Goal: Task Accomplishment & Management: Manage account settings

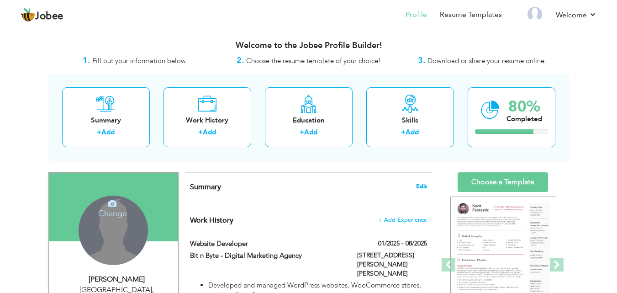
click at [417, 184] on span "Edit" at bounding box center [421, 186] width 11 height 6
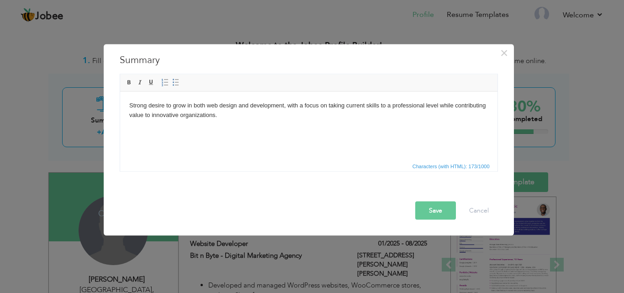
click at [215, 115] on body "Strong desire to grow in both web design and development, with a focus on takin…" at bounding box center [308, 110] width 359 height 19
click at [129, 103] on body "Strong desire to grow in both web design and development, with a focus on takin…" at bounding box center [308, 110] width 359 height 19
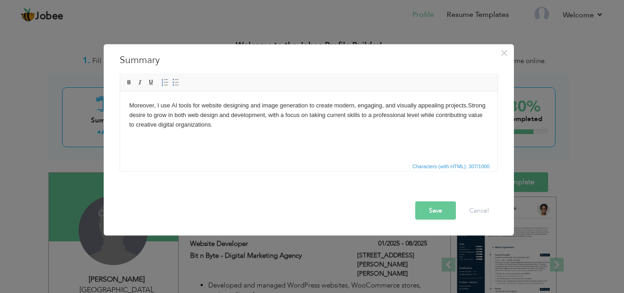
click at [130, 106] on body "Moreover, I use AI tools for website designing and image generation to create m…" at bounding box center [308, 115] width 359 height 28
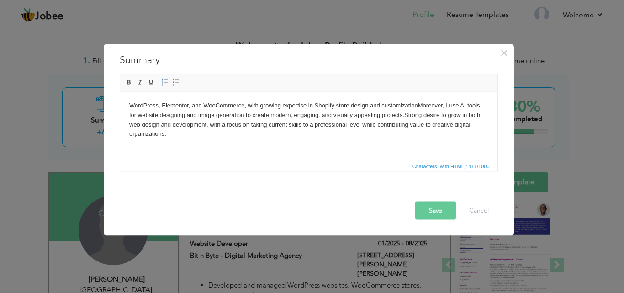
click at [129, 107] on body "WordPress, Elementor, and WooCommerce, with growing expertise in Shopify store …" at bounding box center [308, 120] width 359 height 38
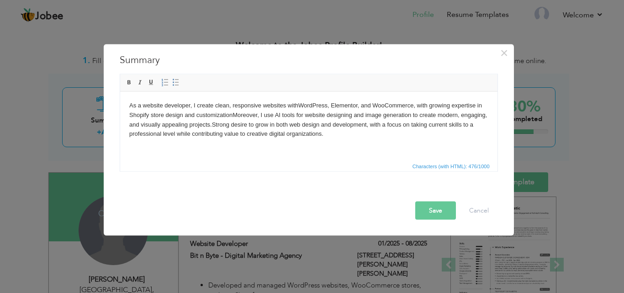
click at [429, 106] on body "As a website developer, I create clean, responsive websites with WordPress, Ele…" at bounding box center [308, 120] width 359 height 38
click at [231, 116] on body "As a website developer, I create clean, responsive websites with WordPress, Ele…" at bounding box center [308, 120] width 359 height 38
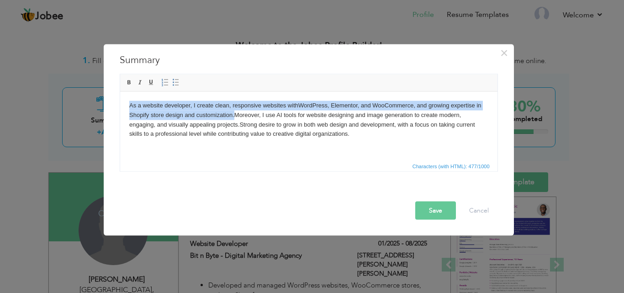
copy body "As a website developer, I create clean, responsive websites with WordPress, Ele…"
click at [433, 98] on html "As a website developer, I create clean, responsive websites with WordPress, Ele…" at bounding box center [308, 119] width 377 height 56
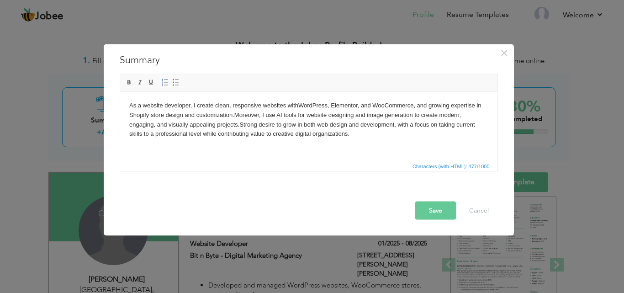
click at [427, 104] on body "As a website developer, I create clean, responsive websites with WordPress, Ele…" at bounding box center [308, 120] width 359 height 38
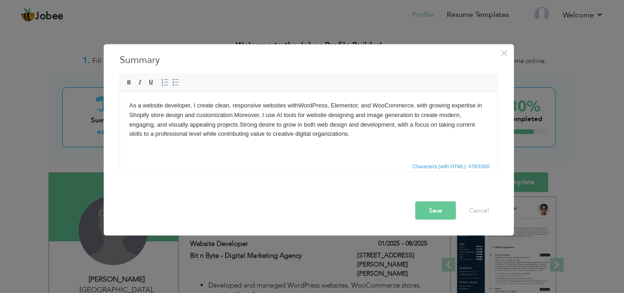
click at [451, 107] on body "As a website developer, I create clean, responsive websites with WordPress, Ele…" at bounding box center [308, 120] width 359 height 38
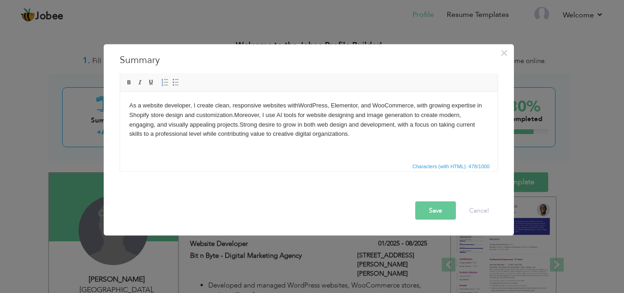
click at [434, 214] on button "Save" at bounding box center [435, 210] width 41 height 18
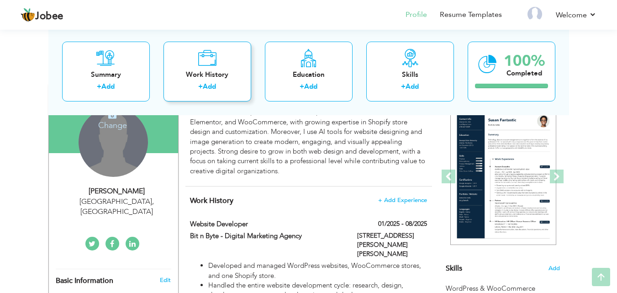
scroll to position [137, 0]
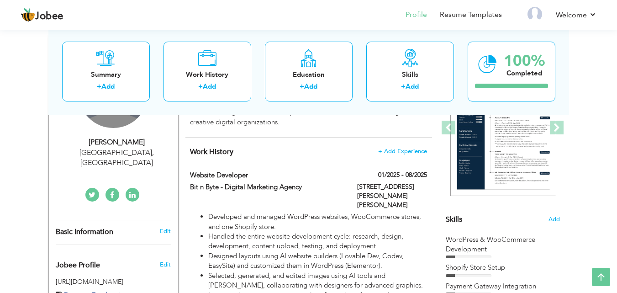
click at [87, 188] on link at bounding box center [92, 195] width 14 height 14
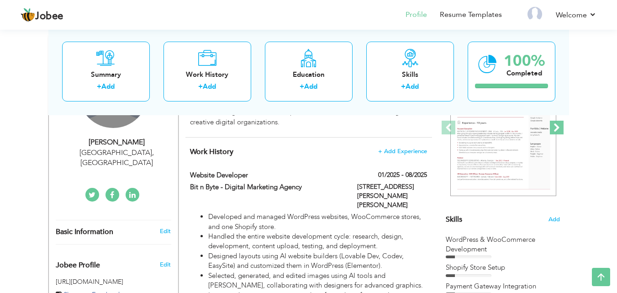
click at [558, 133] on span at bounding box center [557, 128] width 14 height 14
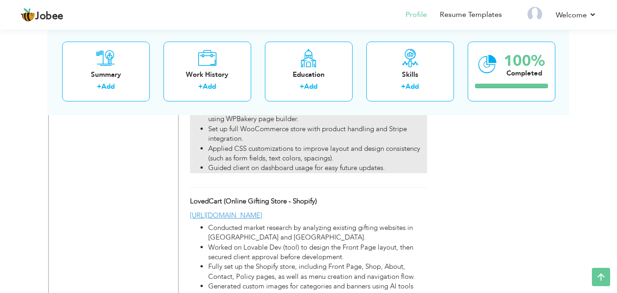
scroll to position [903, 0]
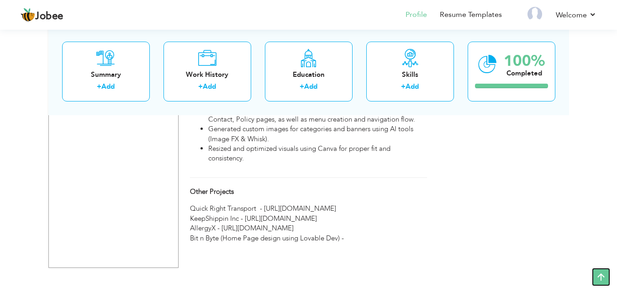
click at [599, 278] on icon at bounding box center [601, 277] width 18 height 18
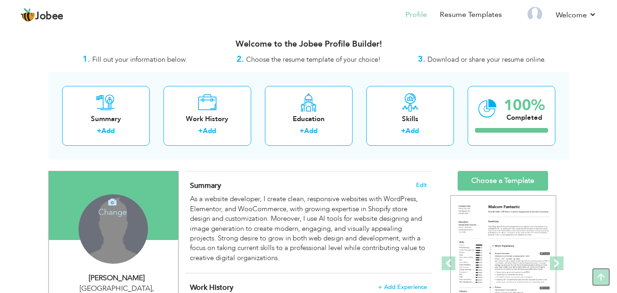
scroll to position [0, 0]
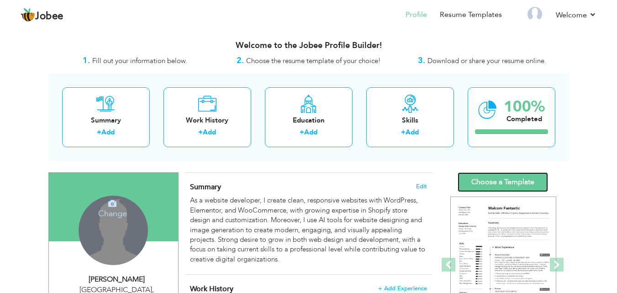
click at [517, 175] on link "Choose a Template" at bounding box center [503, 182] width 90 height 20
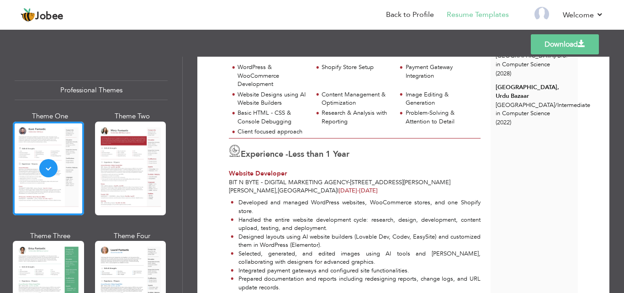
scroll to position [137, 0]
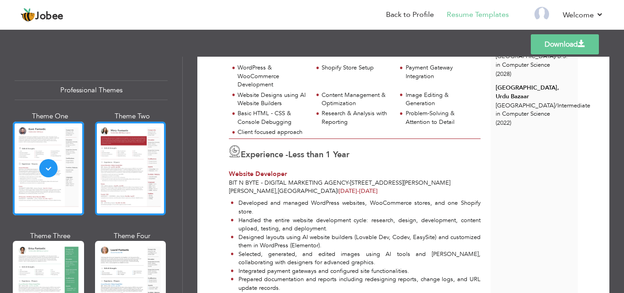
click at [112, 174] on div at bounding box center [130, 169] width 71 height 94
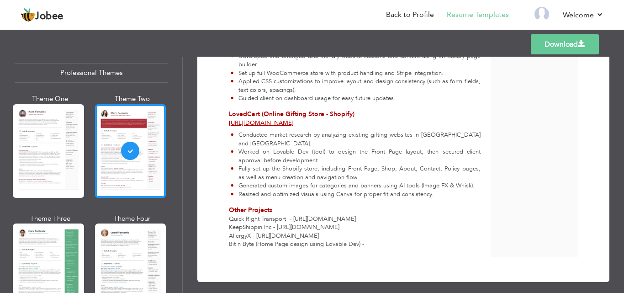
scroll to position [46, 0]
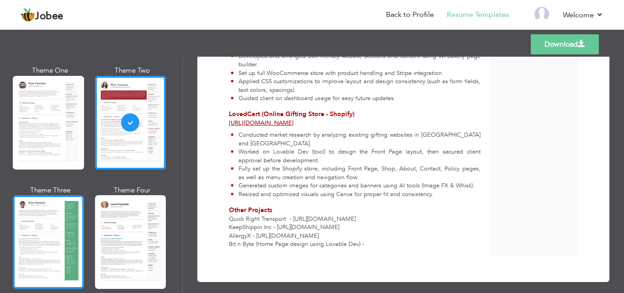
click at [58, 217] on div at bounding box center [48, 242] width 71 height 94
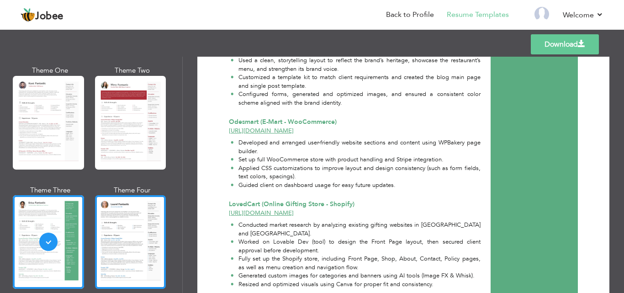
scroll to position [604, 0]
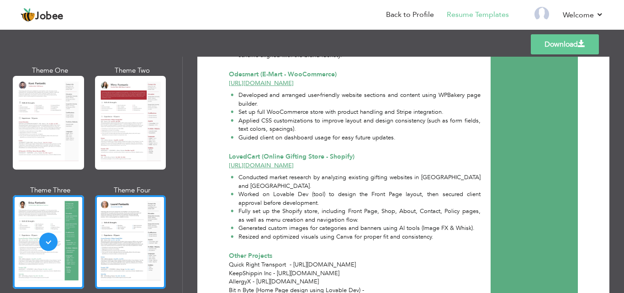
click at [95, 239] on div at bounding box center [130, 242] width 71 height 94
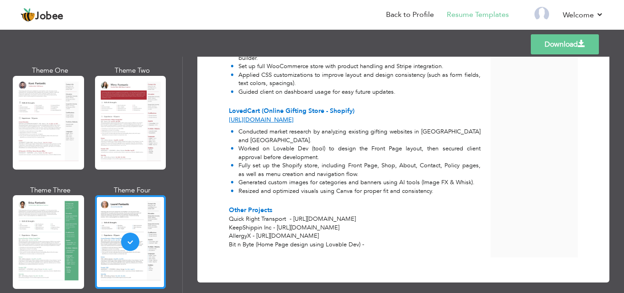
scroll to position [183, 0]
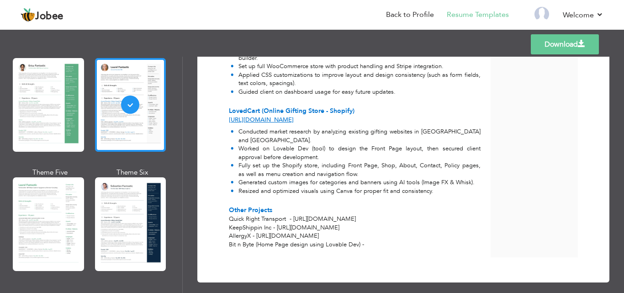
click at [113, 223] on div at bounding box center [130, 224] width 71 height 94
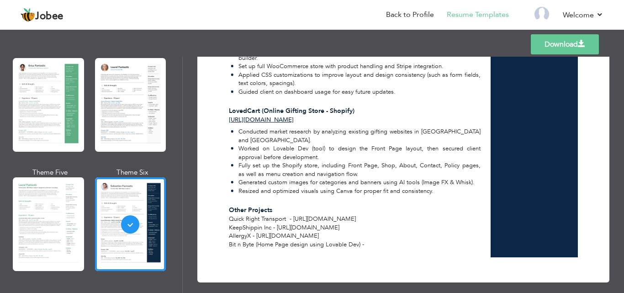
scroll to position [366, 0]
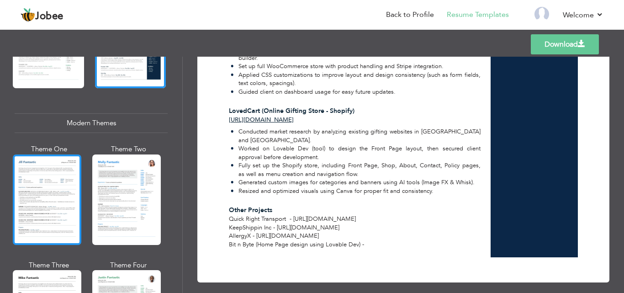
click at [71, 203] on div at bounding box center [47, 199] width 69 height 90
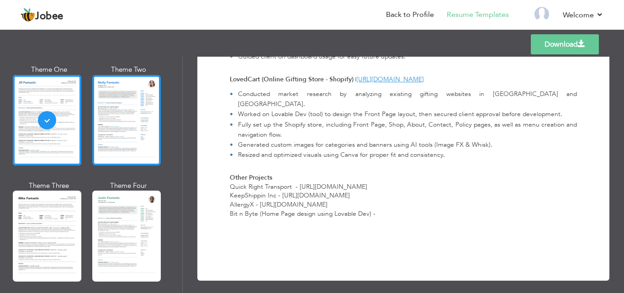
scroll to position [457, 0]
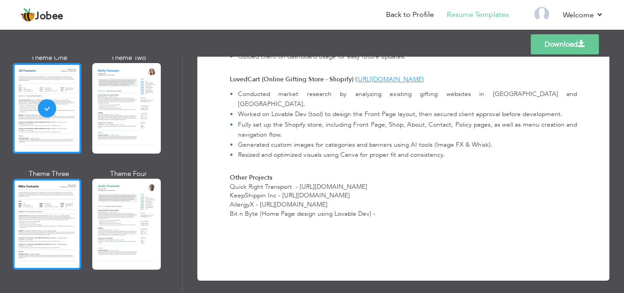
click at [59, 215] on div at bounding box center [47, 224] width 69 height 90
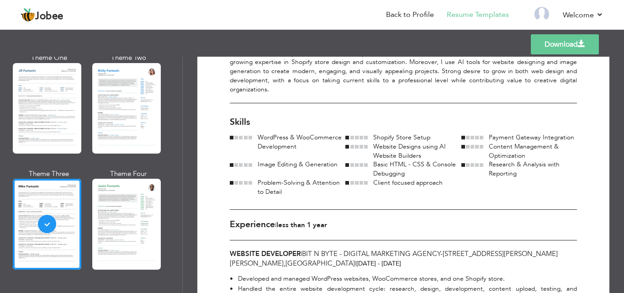
scroll to position [91, 0]
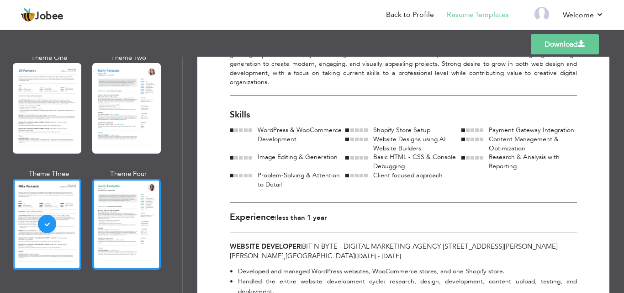
click at [118, 228] on div at bounding box center [126, 224] width 69 height 90
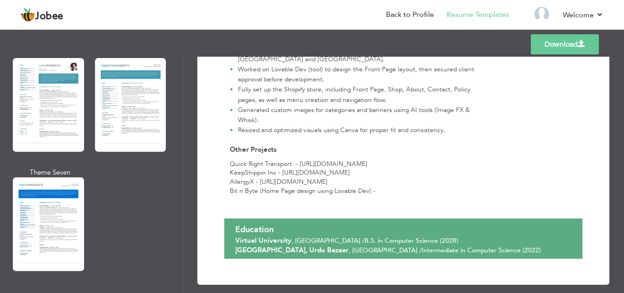
scroll to position [1554, 0]
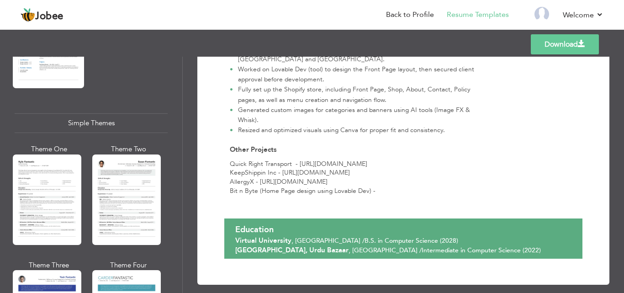
click at [71, 185] on div at bounding box center [47, 199] width 69 height 90
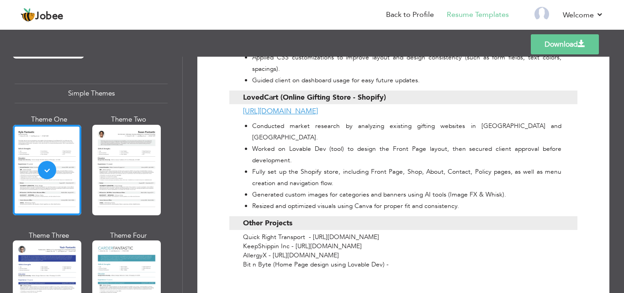
scroll to position [1599, 0]
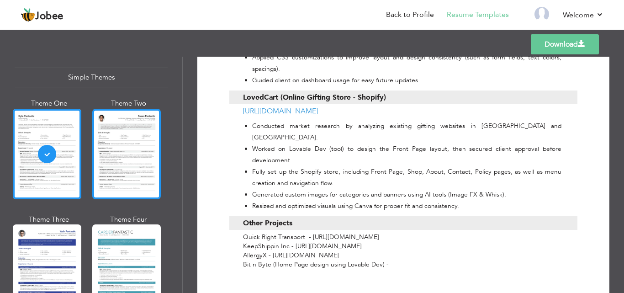
click at [125, 137] on div at bounding box center [126, 154] width 69 height 90
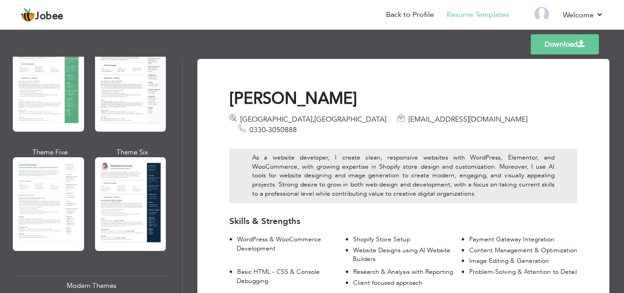
scroll to position [119, 0]
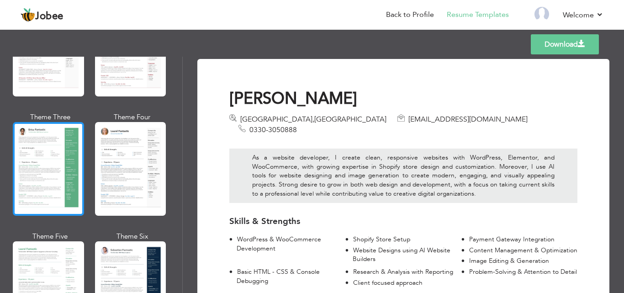
click at [77, 159] on div at bounding box center [48, 169] width 71 height 94
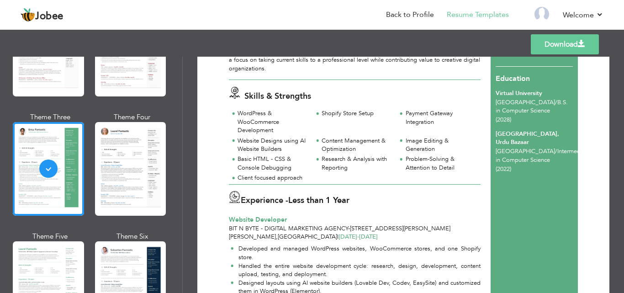
scroll to position [0, 0]
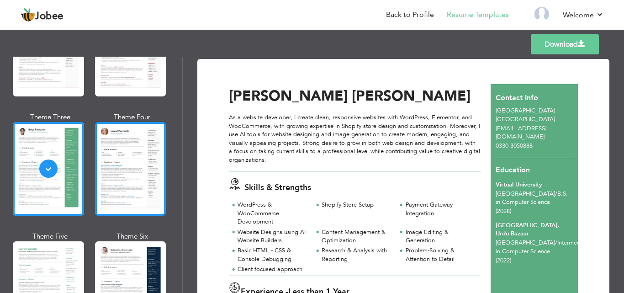
click at [124, 176] on div at bounding box center [130, 169] width 71 height 94
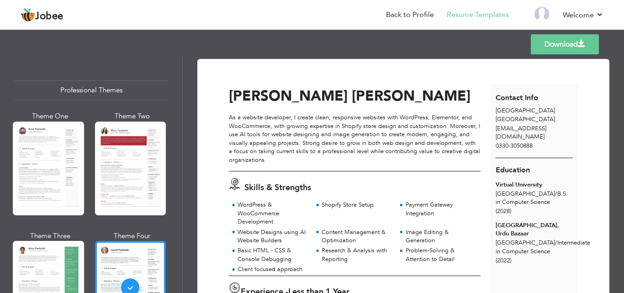
click at [124, 176] on div at bounding box center [130, 169] width 71 height 94
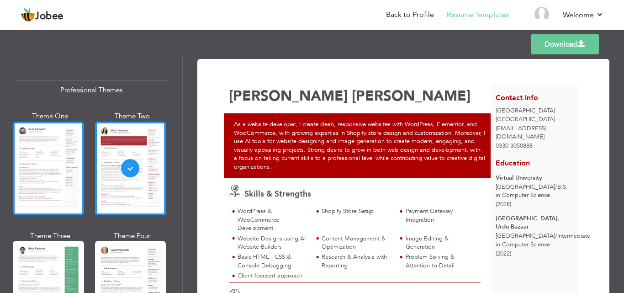
click at [64, 181] on div at bounding box center [48, 169] width 71 height 94
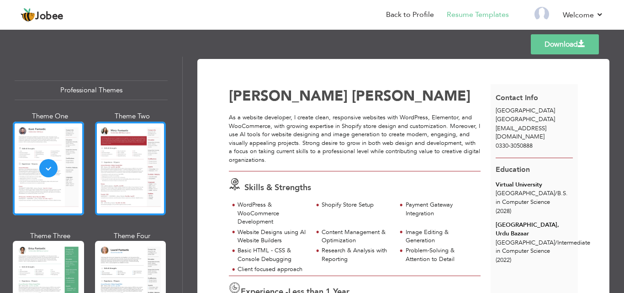
click at [117, 190] on div at bounding box center [130, 169] width 71 height 94
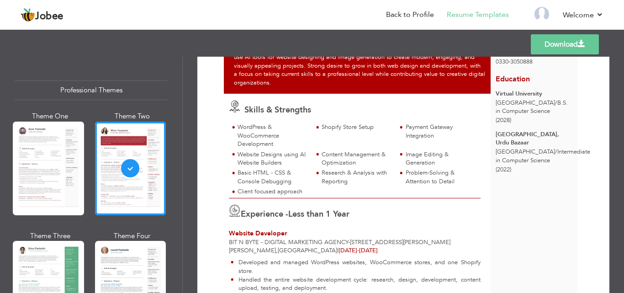
scroll to position [91, 0]
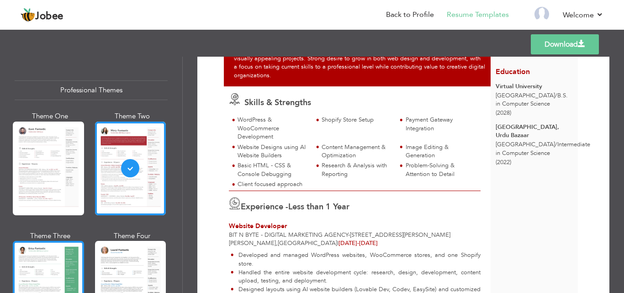
click at [64, 251] on div at bounding box center [48, 288] width 71 height 94
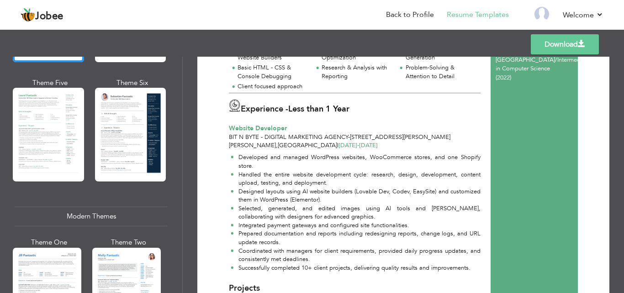
scroll to position [274, 0]
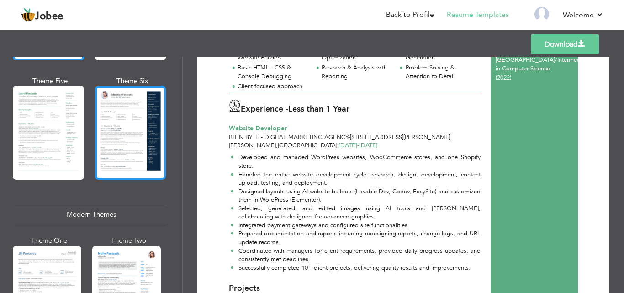
click at [126, 172] on div at bounding box center [130, 133] width 71 height 94
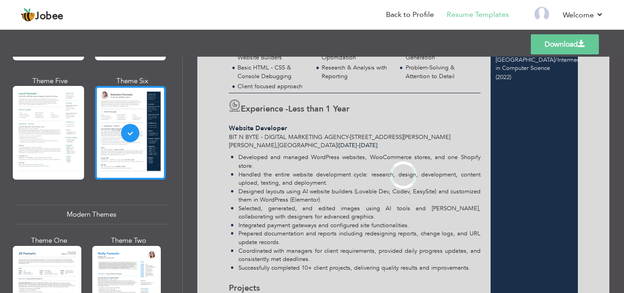
scroll to position [0, 0]
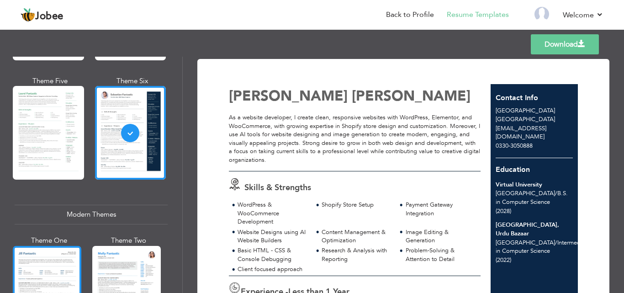
click at [60, 254] on div at bounding box center [47, 291] width 69 height 90
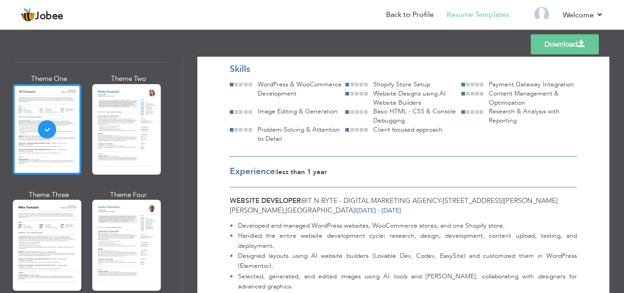
scroll to position [457, 0]
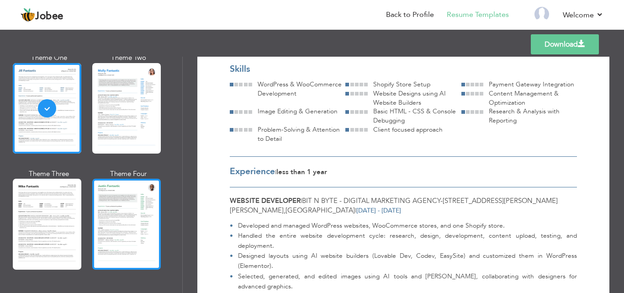
click at [123, 241] on div at bounding box center [126, 224] width 69 height 90
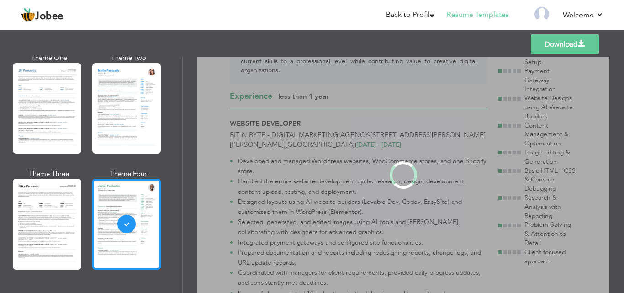
scroll to position [0, 0]
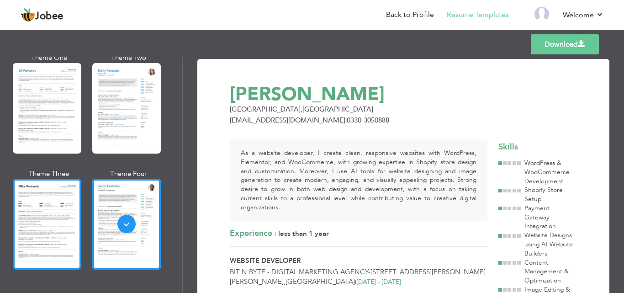
click at [77, 230] on div at bounding box center [47, 224] width 69 height 90
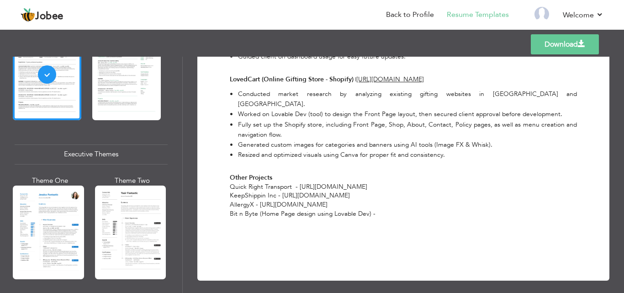
scroll to position [731, 0]
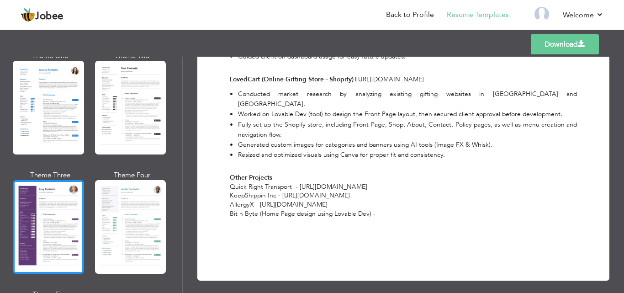
click at [62, 212] on div at bounding box center [48, 227] width 71 height 94
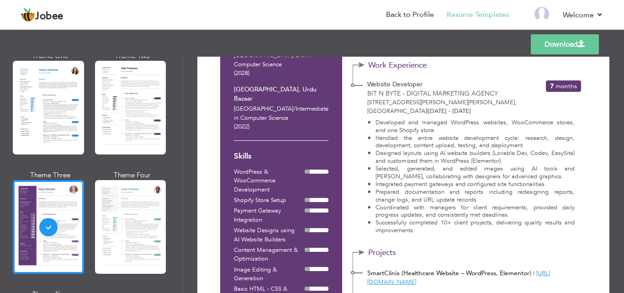
scroll to position [183, 0]
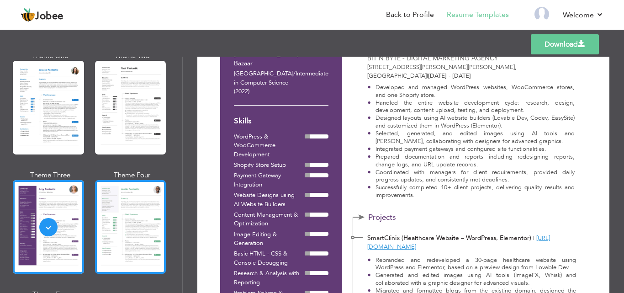
click at [114, 214] on div at bounding box center [130, 227] width 71 height 94
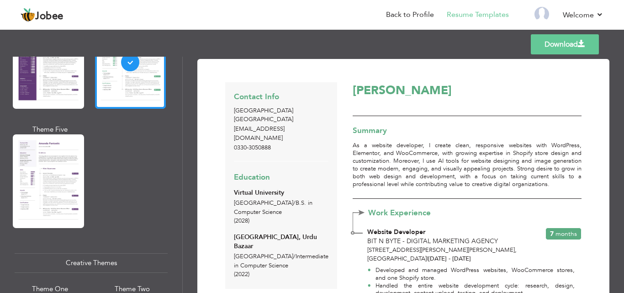
scroll to position [1005, 0]
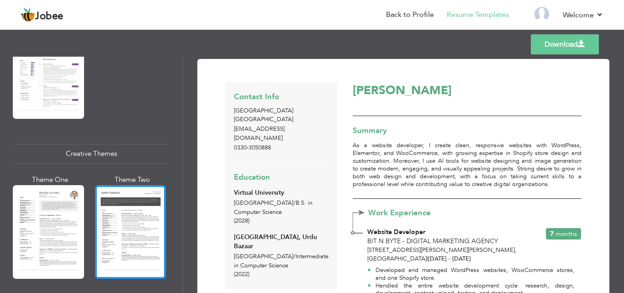
click at [124, 223] on div at bounding box center [130, 232] width 71 height 94
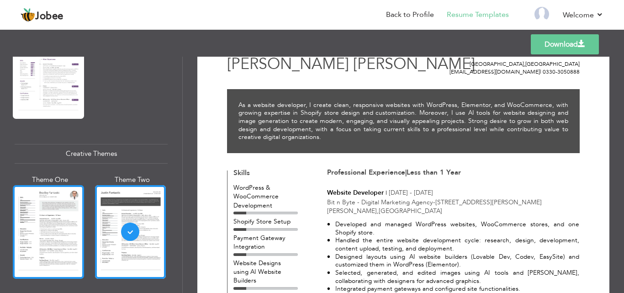
scroll to position [46, 0]
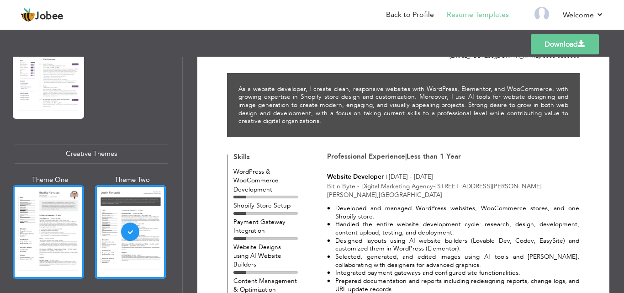
click at [36, 229] on div at bounding box center [48, 232] width 71 height 94
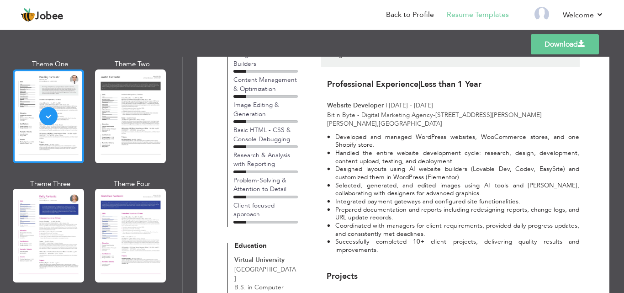
scroll to position [1142, 0]
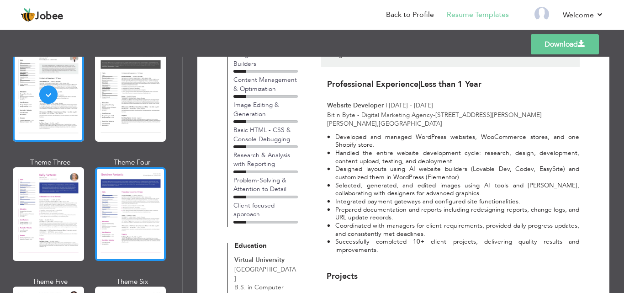
click at [119, 202] on div at bounding box center [130, 214] width 71 height 94
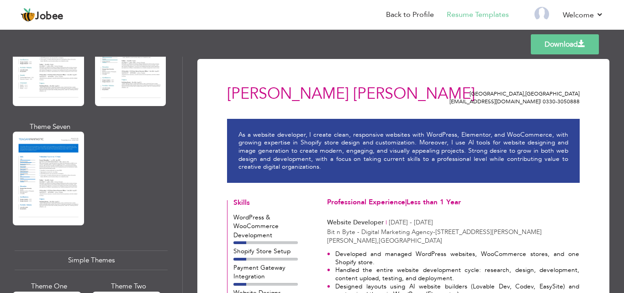
scroll to position [1554, 0]
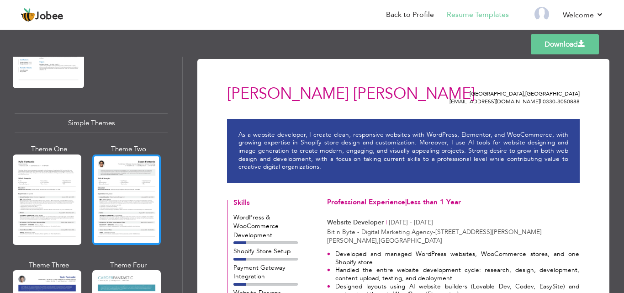
click at [147, 190] on div at bounding box center [126, 199] width 69 height 90
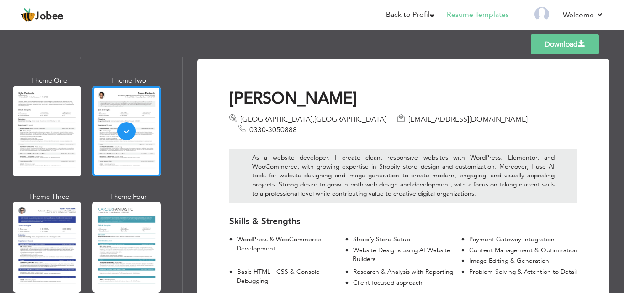
scroll to position [1627, 0]
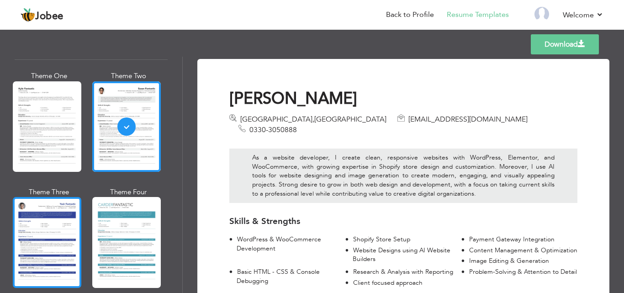
click at [46, 226] on div at bounding box center [47, 242] width 69 height 90
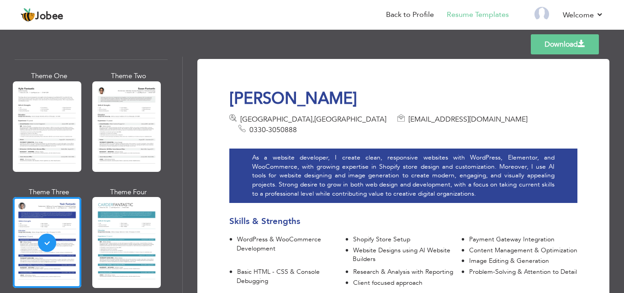
click at [94, 217] on div at bounding box center [126, 242] width 69 height 90
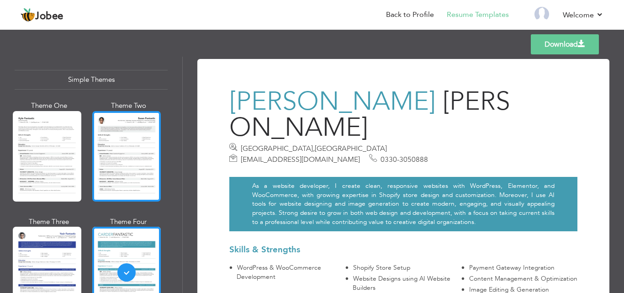
scroll to position [1581, 0]
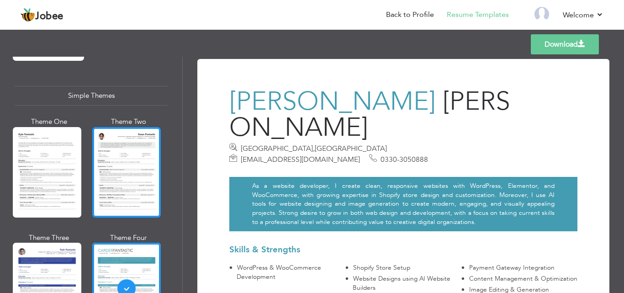
click at [143, 180] on div at bounding box center [126, 172] width 69 height 90
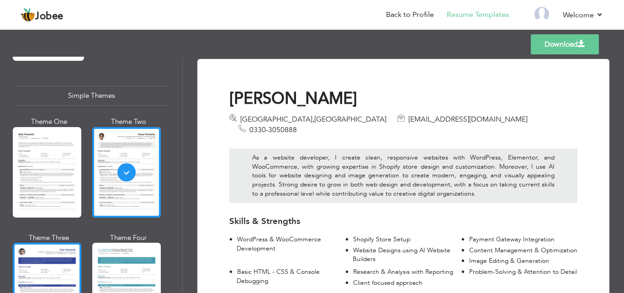
click at [72, 264] on div at bounding box center [47, 288] width 69 height 90
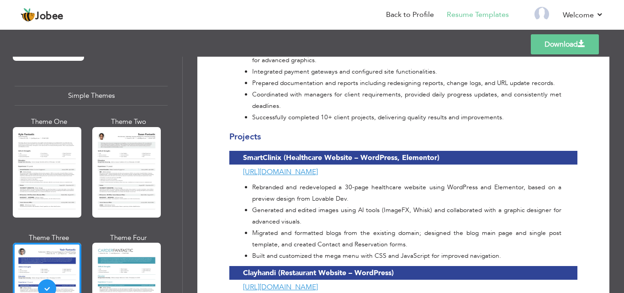
scroll to position [503, 0]
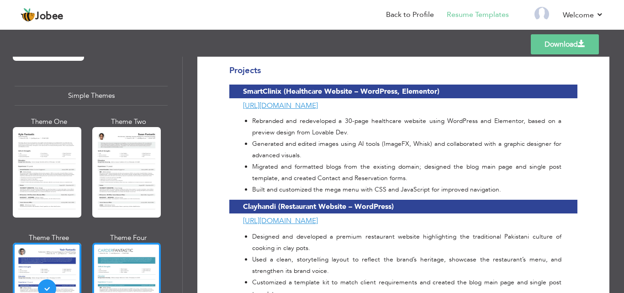
click at [135, 256] on div at bounding box center [126, 288] width 69 height 90
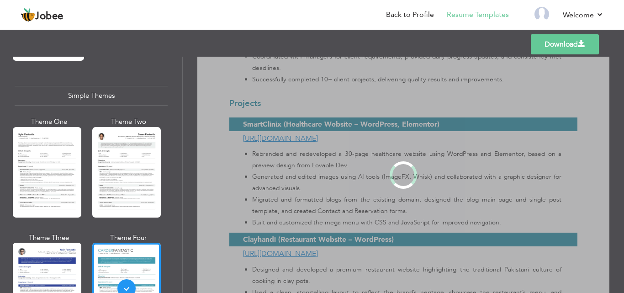
scroll to position [0, 0]
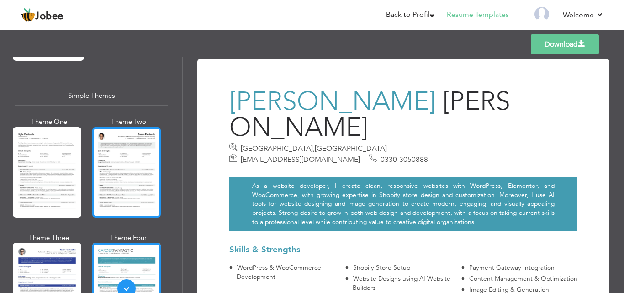
click at [108, 176] on div at bounding box center [126, 172] width 69 height 90
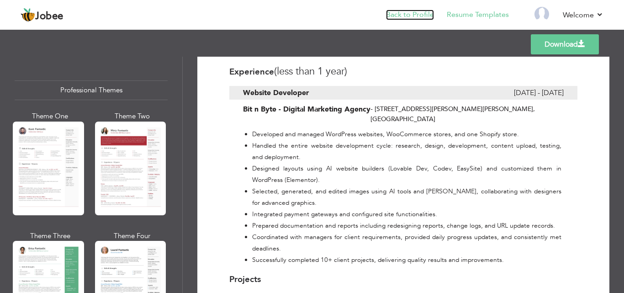
click at [418, 16] on link "Back to Profile" at bounding box center [410, 15] width 48 height 11
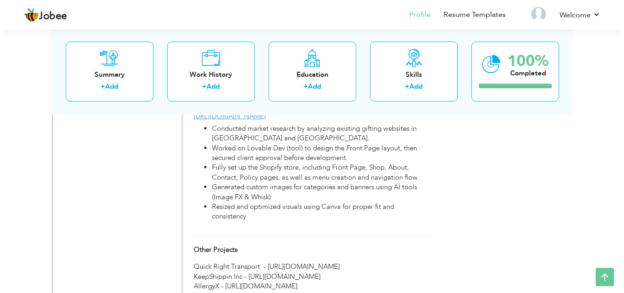
scroll to position [903, 0]
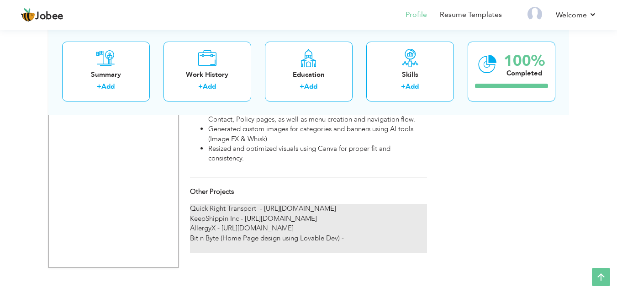
click at [255, 233] on div "Quick Right Transport - [URL][DOMAIN_NAME] KeepShippin Inc - [URL][DOMAIN_NAME]…" at bounding box center [308, 228] width 237 height 49
type input "Other Projects"
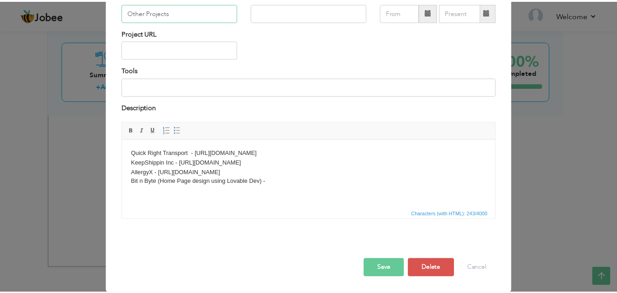
scroll to position [74, 0]
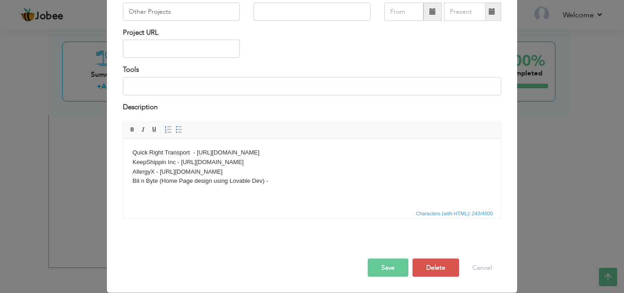
drag, startPoint x: 277, startPoint y: 185, endPoint x: 280, endPoint y: 177, distance: 7.8
click at [280, 177] on body "Quick Right Transport - [URL][DOMAIN_NAME] KeepShippin Inc - [URL][DOMAIN_NAME]…" at bounding box center [312, 172] width 359 height 48
click at [386, 272] on button "Save" at bounding box center [388, 268] width 41 height 18
drag, startPoint x: 278, startPoint y: 196, endPoint x: 283, endPoint y: 191, distance: 6.5
click at [278, 196] on html "Quick Right Transport - [URL][DOMAIN_NAME] KeepShippin Inc - [URL][DOMAIN_NAME]…" at bounding box center [311, 171] width 377 height 66
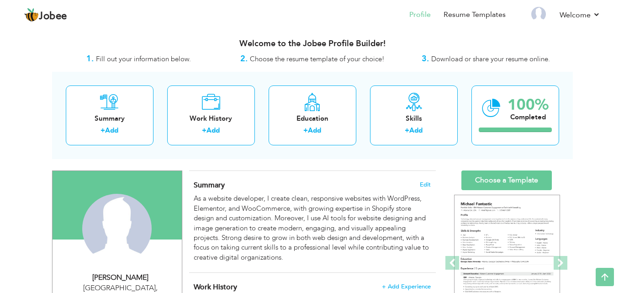
scroll to position [0, 0]
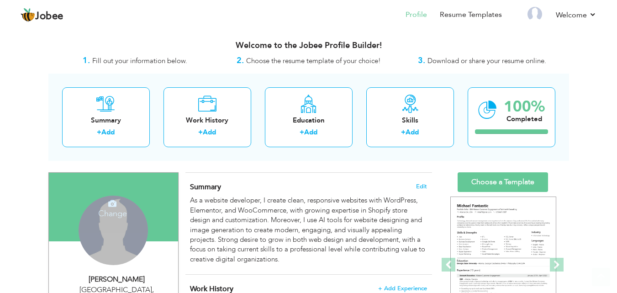
click at [112, 212] on h4 "Change" at bounding box center [112, 207] width 65 height 22
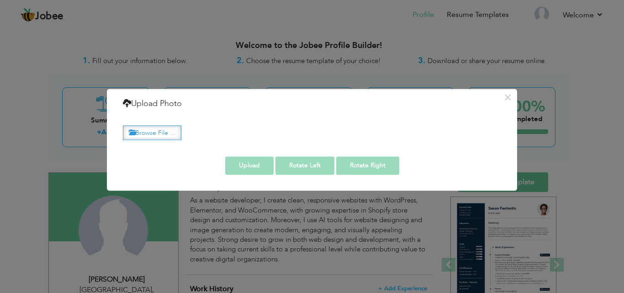
click at [166, 135] on label "Browse File ..." at bounding box center [152, 133] width 58 height 14
click at [0, 0] on input "Browse File ..." at bounding box center [0, 0] width 0 height 0
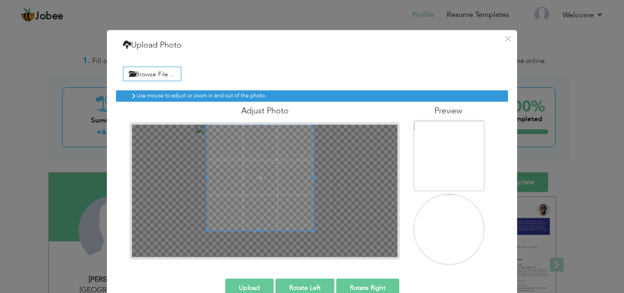
click at [265, 177] on span at bounding box center [260, 177] width 106 height 106
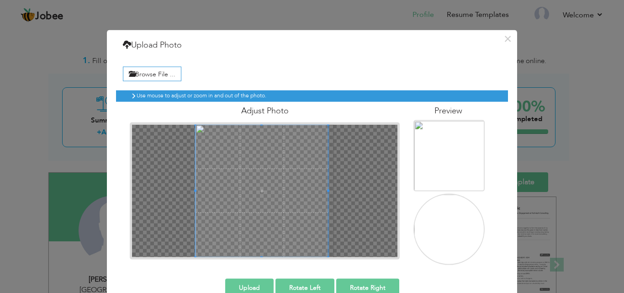
click at [171, 276] on div "× Upload Photo Browse File ... Adjust Photo Preview Upload Rotate Left" at bounding box center [312, 171] width 410 height 283
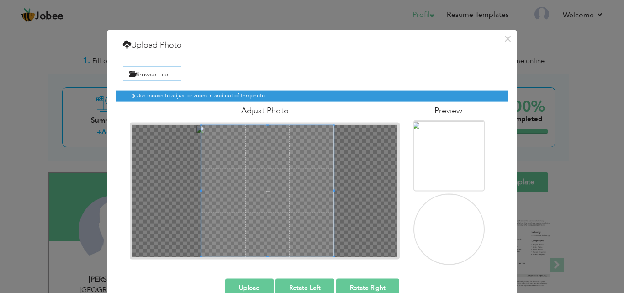
click at [258, 206] on span at bounding box center [268, 190] width 133 height 133
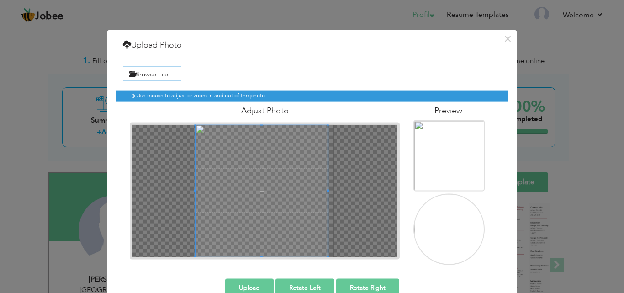
click at [225, 220] on span at bounding box center [262, 190] width 133 height 133
click at [274, 203] on span at bounding box center [262, 190] width 133 height 133
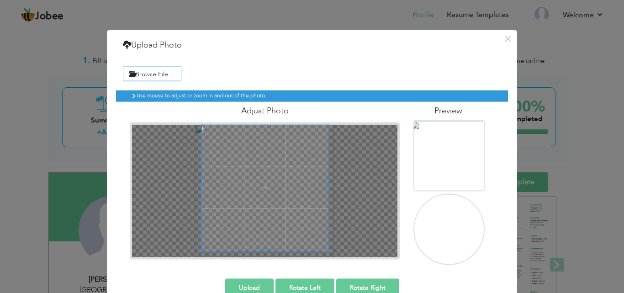
click at [197, 253] on div at bounding box center [264, 190] width 265 height 133
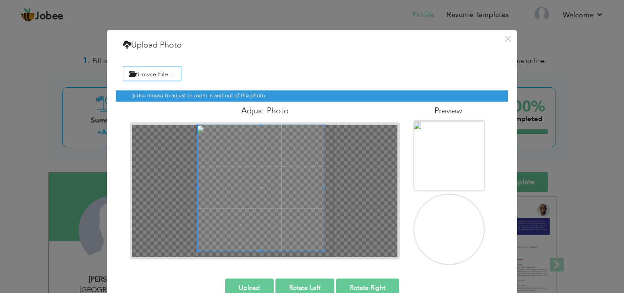
click at [247, 217] on span at bounding box center [261, 187] width 126 height 126
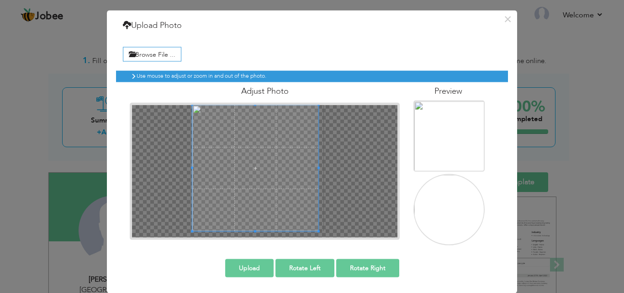
click at [216, 165] on span at bounding box center [255, 168] width 126 height 126
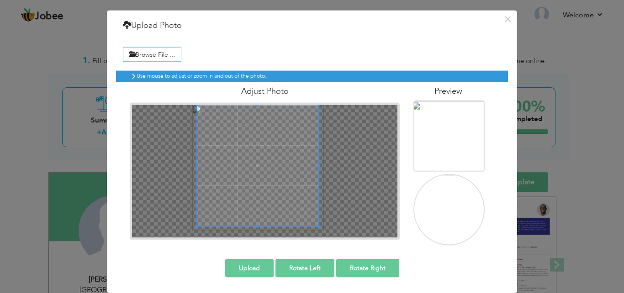
click at [197, 217] on div at bounding box center [258, 166] width 122 height 122
click at [232, 180] on span at bounding box center [254, 166] width 122 height 122
click at [230, 168] on span at bounding box center [256, 166] width 122 height 122
click at [249, 263] on button "Upload" at bounding box center [249, 268] width 48 height 18
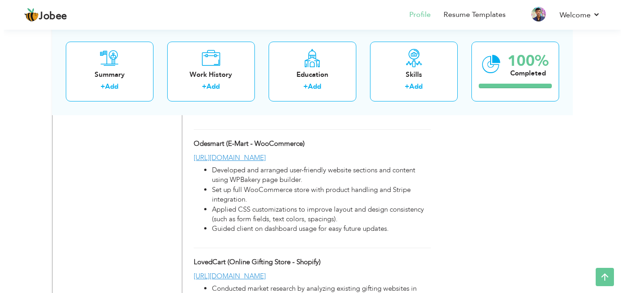
scroll to position [903, 0]
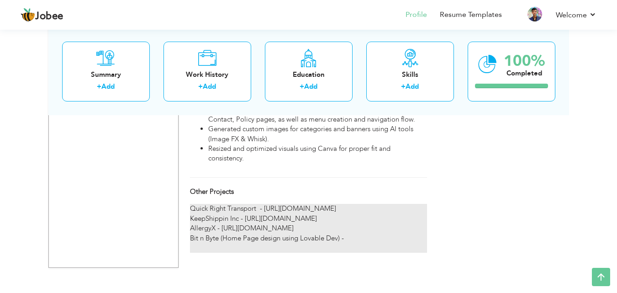
click at [283, 233] on div "Quick Right Transport - https://www.quickrighttransport.com KeepShippin Inc - h…" at bounding box center [308, 228] width 237 height 49
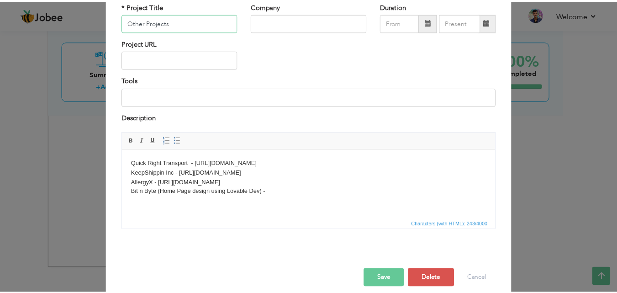
scroll to position [74, 0]
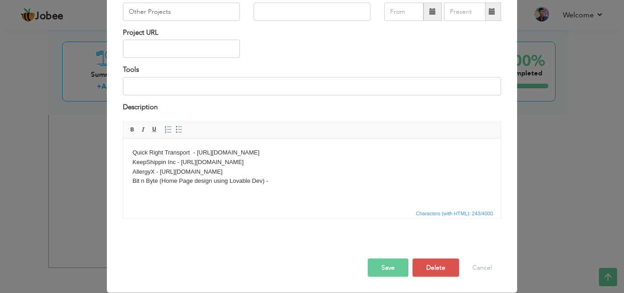
drag, startPoint x: 277, startPoint y: 182, endPoint x: 124, endPoint y: 154, distance: 155.6
click at [124, 154] on html "Quick Right Transport - https://www.quickrighttransport.com KeepShippin Inc - h…" at bounding box center [311, 171] width 377 height 66
click at [175, 128] on span at bounding box center [178, 129] width 7 height 7
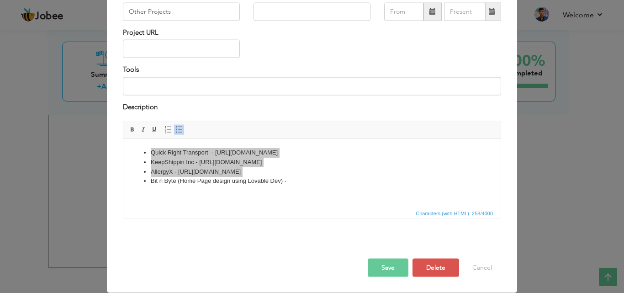
click at [383, 274] on button "Save" at bounding box center [388, 268] width 41 height 18
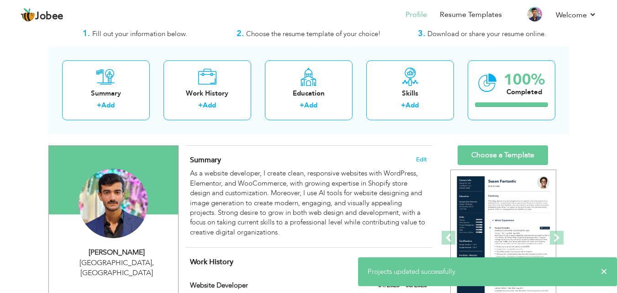
scroll to position [0, 0]
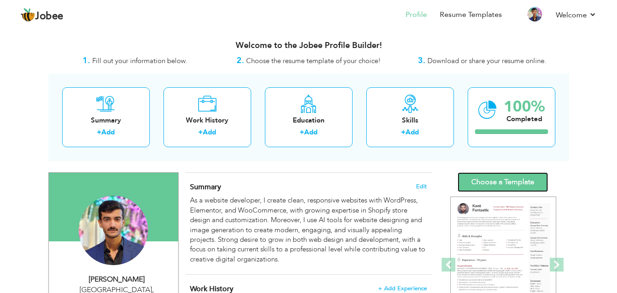
click at [503, 180] on link "Choose a Template" at bounding box center [503, 182] width 90 height 20
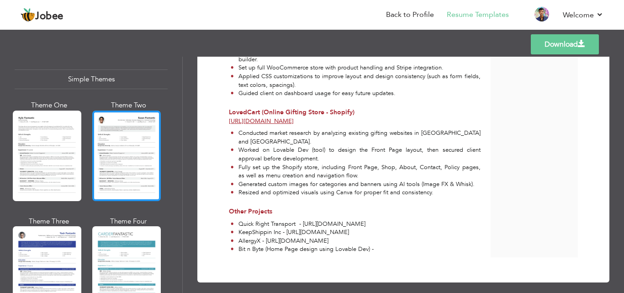
scroll to position [1581, 0]
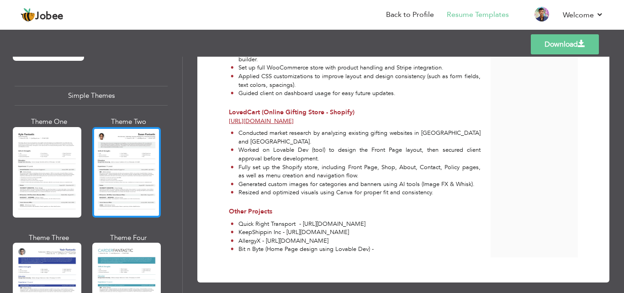
click at [133, 127] on div at bounding box center [126, 172] width 69 height 90
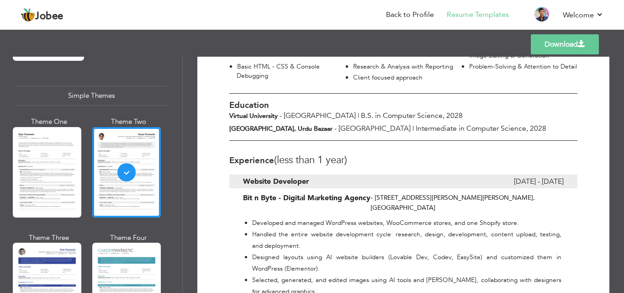
scroll to position [228, 0]
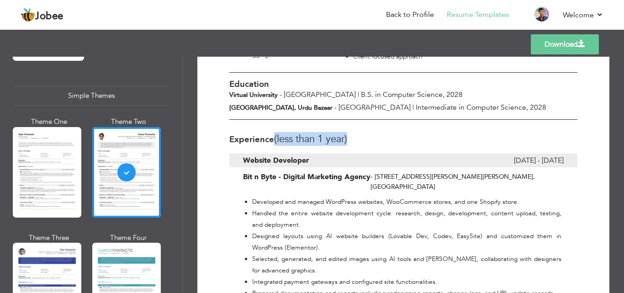
drag, startPoint x: 277, startPoint y: 133, endPoint x: 351, endPoint y: 131, distance: 74.0
click at [351, 133] on h3 "Experience (Less than 1 Year)" at bounding box center [403, 138] width 348 height 11
click at [355, 138] on h3 "Experience (Less than 1 Year)" at bounding box center [403, 138] width 348 height 11
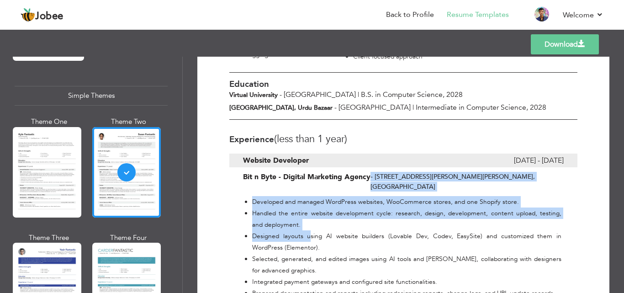
drag, startPoint x: 241, startPoint y: 173, endPoint x: 311, endPoint y: 224, distance: 86.6
click at [311, 224] on div "Experience (Less than 1 Year) Website Developer January 2025 - August 2025 Bit …" at bounding box center [404, 226] width 362 height 213
click at [311, 230] on li "Designed layouts using AI website builders (Lovable Dev, Codev, EasySite) and c…" at bounding box center [406, 241] width 309 height 23
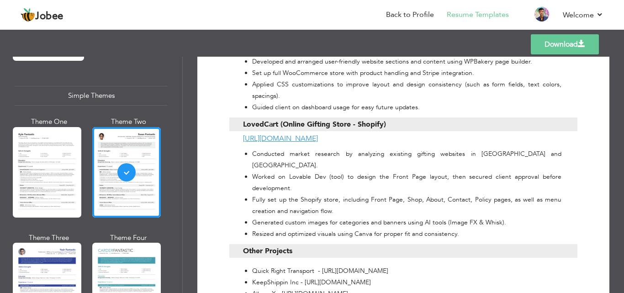
scroll to position [822, 0]
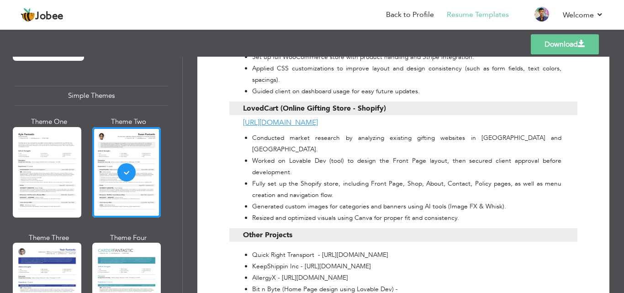
click at [398, 283] on li "Bit n Byte (Home Page design using Lovable Dev) -" at bounding box center [406, 288] width 309 height 11
click at [396, 283] on li "Bit n Byte (Home Page design using Lovable Dev) -" at bounding box center [406, 288] width 309 height 11
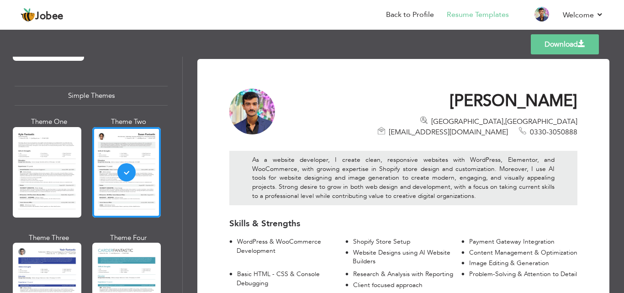
scroll to position [1353, 0]
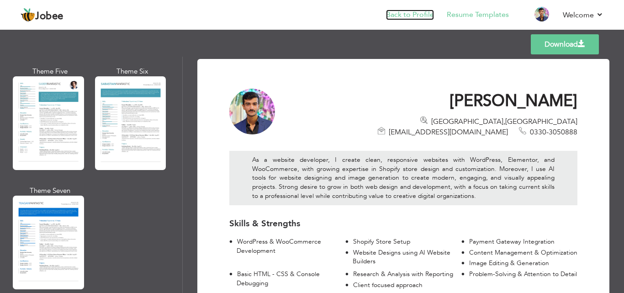
click at [399, 15] on link "Back to Profile" at bounding box center [410, 15] width 48 height 11
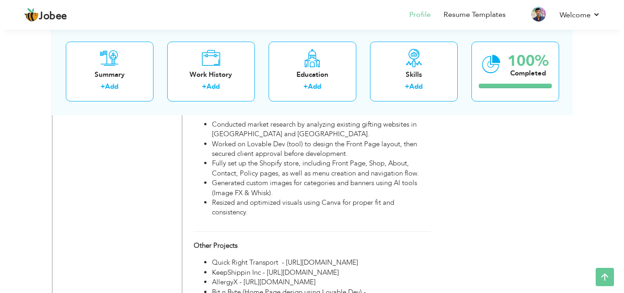
scroll to position [898, 0]
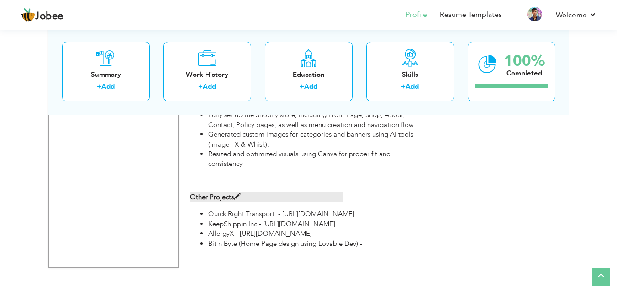
click at [239, 197] on span at bounding box center [237, 196] width 7 height 7
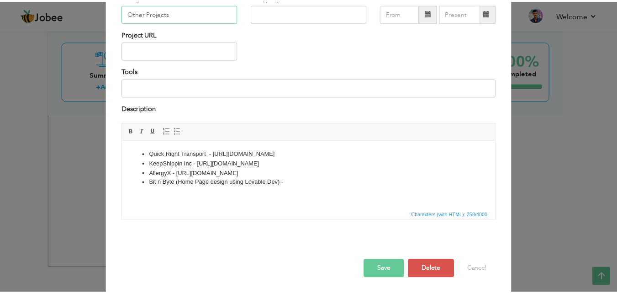
scroll to position [74, 0]
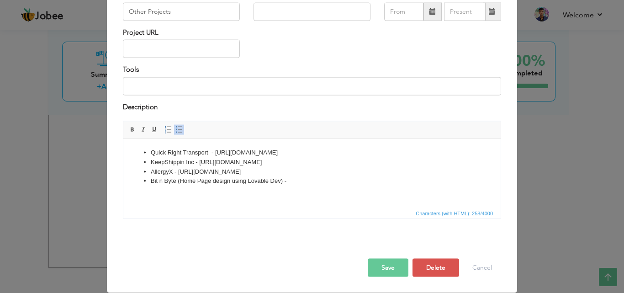
click at [292, 185] on li "Bit n Byte (Home Page design using Lovable Dev) -" at bounding box center [312, 181] width 323 height 10
click at [376, 269] on button "Save" at bounding box center [388, 268] width 41 height 18
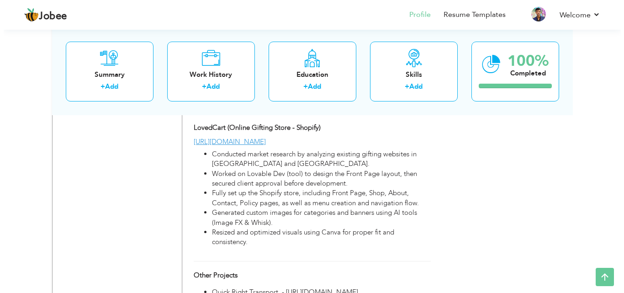
scroll to position [822, 0]
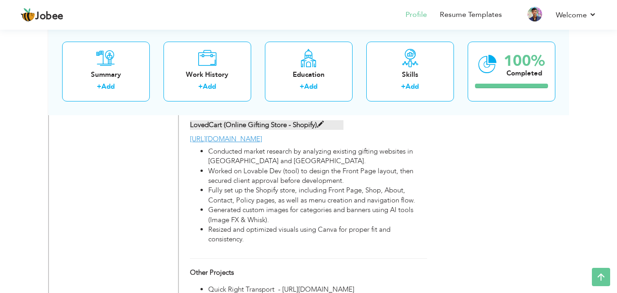
click at [316, 125] on label "LovedCart (Online Gifting Store - Shopify)" at bounding box center [267, 125] width 154 height 10
type input "LovedCart (Online Gifting Store - Shopify)"
type input "[URL][DOMAIN_NAME]"
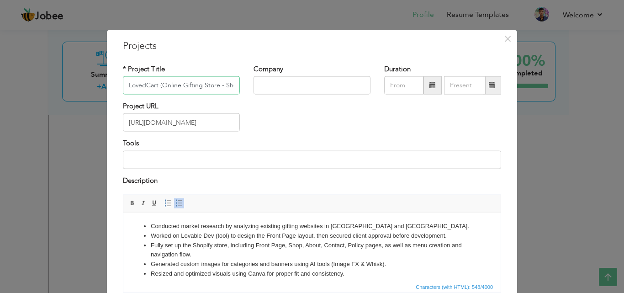
scroll to position [0, 13]
click at [449, 237] on li "Worked on Lovable Dev (tool) to design the Front Page layout, then secured clie…" at bounding box center [312, 236] width 323 height 10
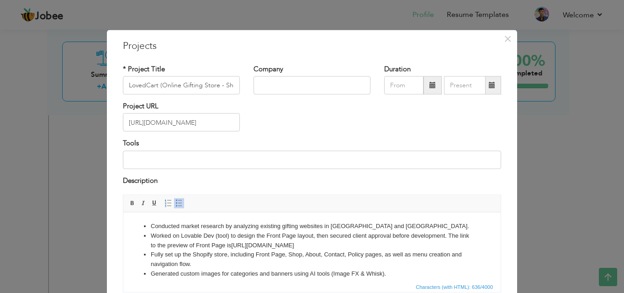
click at [394, 246] on li "Worked on Lovable Dev (tool) to design the Front Page layout, then secured clie…" at bounding box center [312, 240] width 323 height 19
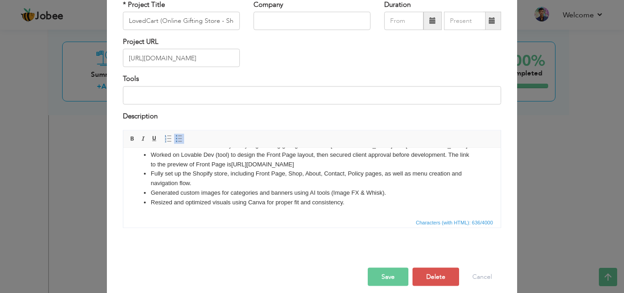
scroll to position [74, 0]
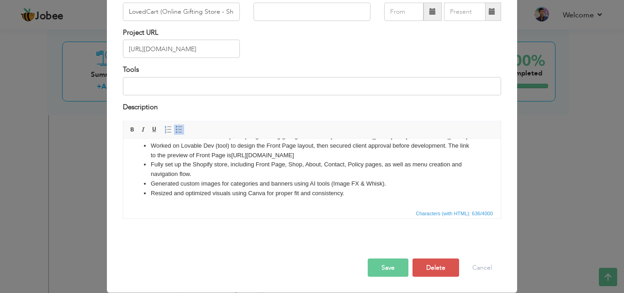
click at [375, 266] on button "Save" at bounding box center [388, 268] width 41 height 18
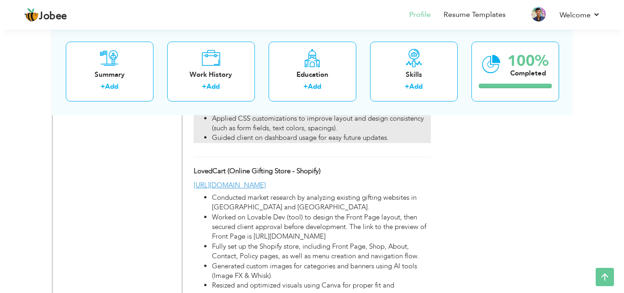
scroll to position [780, 0]
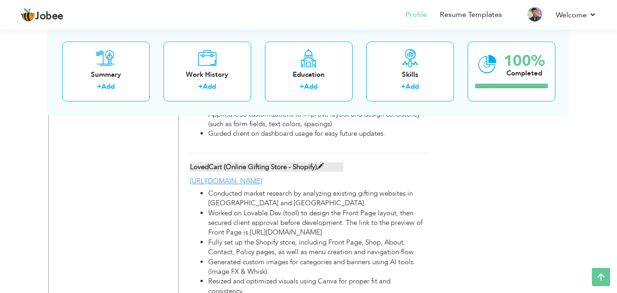
click at [317, 164] on span at bounding box center [320, 166] width 7 height 7
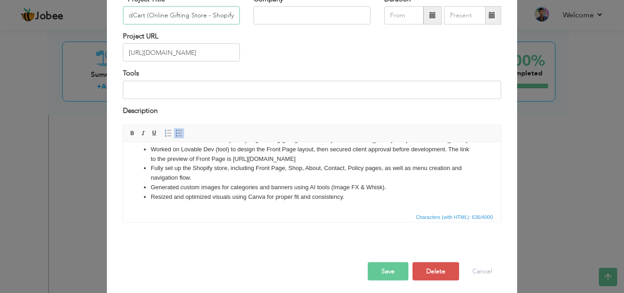
scroll to position [74, 0]
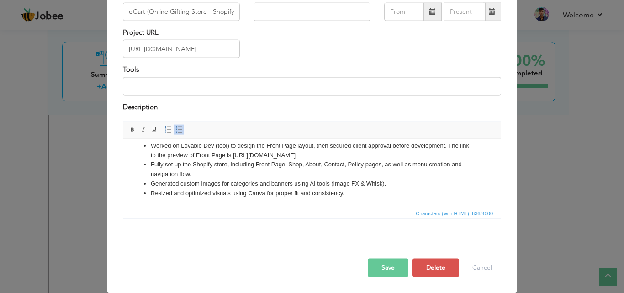
click at [243, 156] on li "Worked on Lovable Dev (tool) to design the Front Page layout, then secured clie…" at bounding box center [312, 150] width 323 height 19
click at [374, 265] on button "Save" at bounding box center [388, 268] width 41 height 18
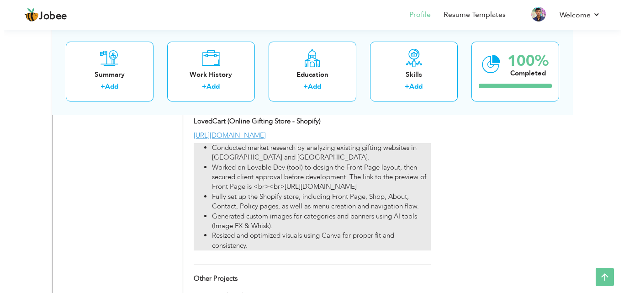
scroll to position [780, 0]
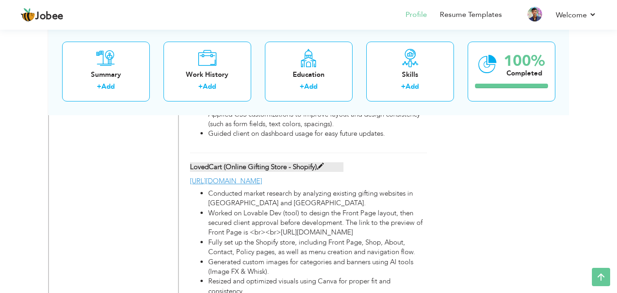
click at [319, 165] on span at bounding box center [320, 166] width 7 height 7
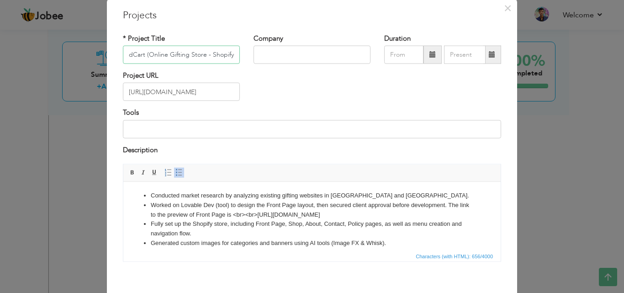
scroll to position [74, 0]
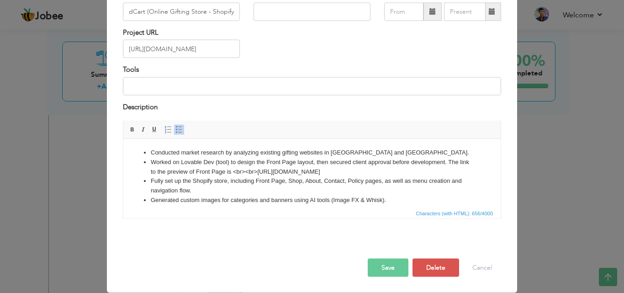
click at [267, 172] on li "Worked on Lovable Dev (tool) to design the Front Page layout, then secured clie…" at bounding box center [312, 166] width 323 height 19
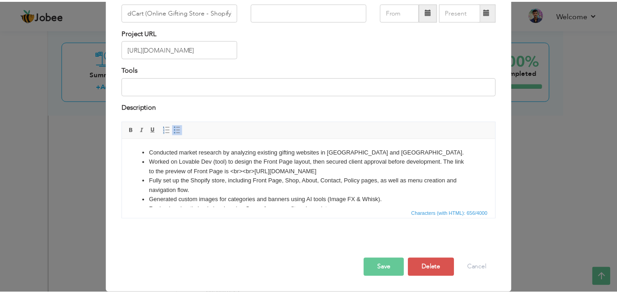
scroll to position [0, 0]
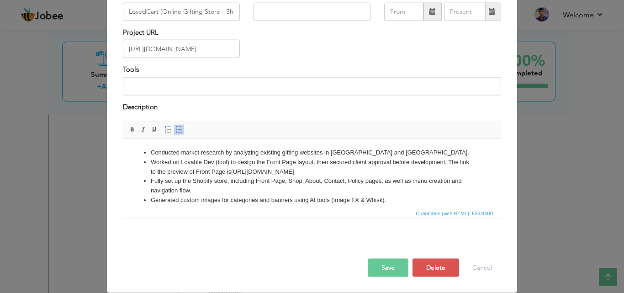
drag, startPoint x: 367, startPoint y: 171, endPoint x: 152, endPoint y: 161, distance: 215.5
click at [152, 161] on li "Worked on Lovable Dev (tool) to design the Front Page layout, then secured clie…" at bounding box center [312, 166] width 323 height 19
copy li "Worked on Lovable Dev (tool) to design the Front Page layout, then secured clie…"
click at [372, 173] on li "Worked on Lovable Dev (tool) to design the Front Page layout, then secured clie…" at bounding box center [312, 166] width 323 height 19
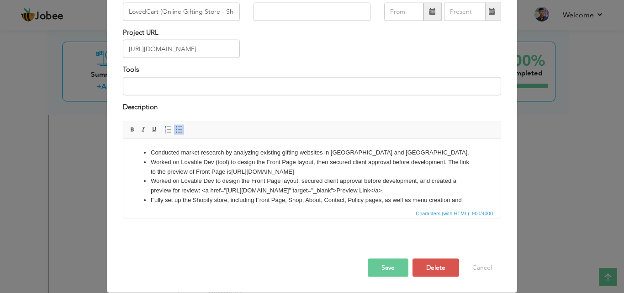
click at [379, 263] on button "Save" at bounding box center [388, 268] width 41 height 18
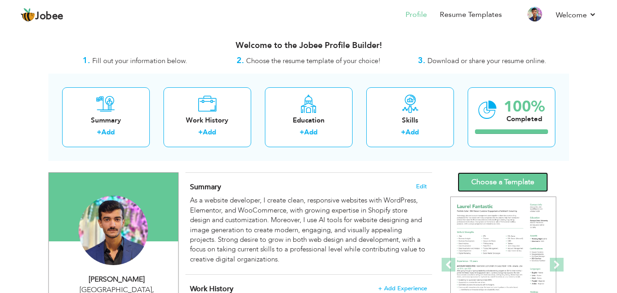
click at [483, 177] on link "Choose a Template" at bounding box center [503, 182] width 90 height 20
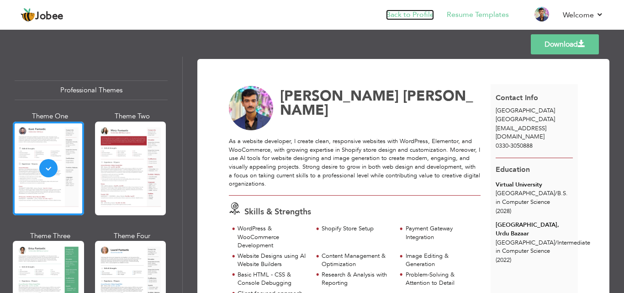
click at [399, 11] on link "Back to Profile" at bounding box center [410, 15] width 48 height 11
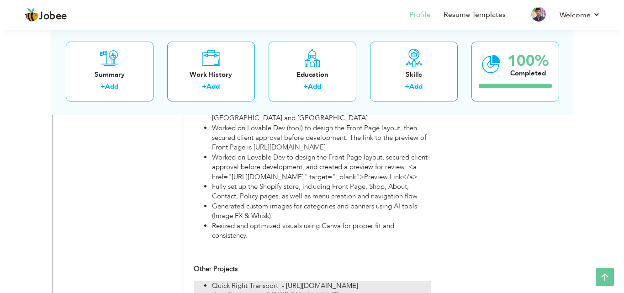
scroll to position [774, 0]
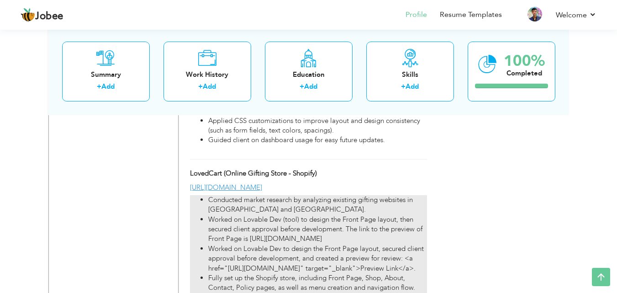
click at [291, 234] on li "Worked on Lovable Dev (tool) to design the Front Page layout, then secured clie…" at bounding box center [317, 229] width 218 height 29
type input "LovedCart (Online Gifting Store - Shopify)"
type input "[URL][DOMAIN_NAME]"
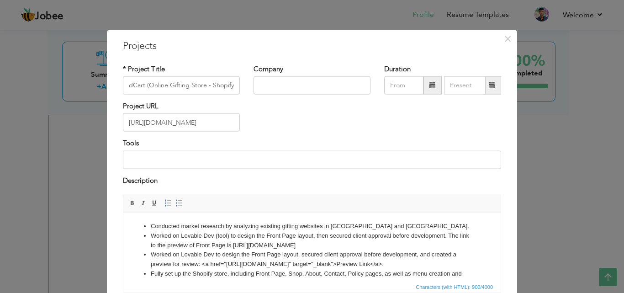
scroll to position [0, 0]
drag, startPoint x: 377, startPoint y: 243, endPoint x: 155, endPoint y: 233, distance: 221.8
click at [155, 233] on li "Worked on Lovable Dev (tool) to design the Front Page layout, then secured clie…" at bounding box center [312, 240] width 323 height 19
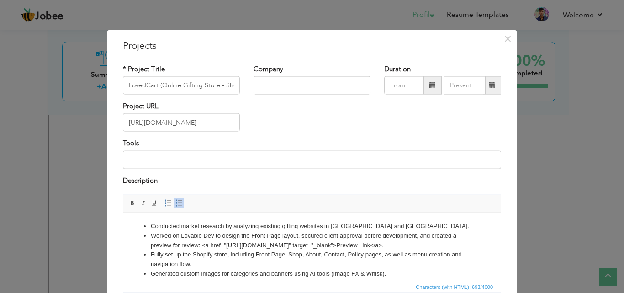
click at [198, 245] on li "Worked on Lovable Dev to design the Front Page layout, secured client approval …" at bounding box center [312, 240] width 323 height 19
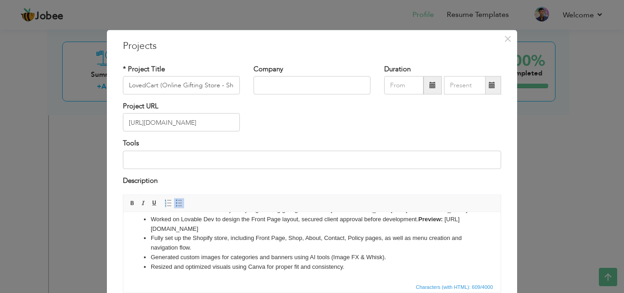
scroll to position [74, 0]
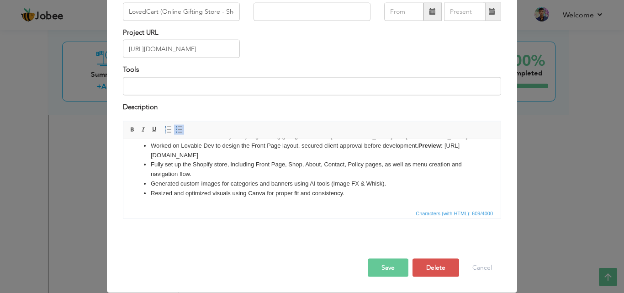
click at [376, 265] on button "Save" at bounding box center [388, 268] width 41 height 18
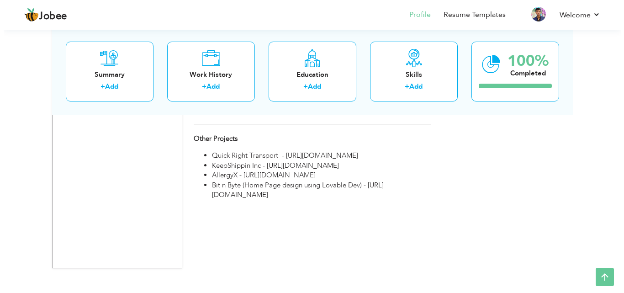
scroll to position [957, 0]
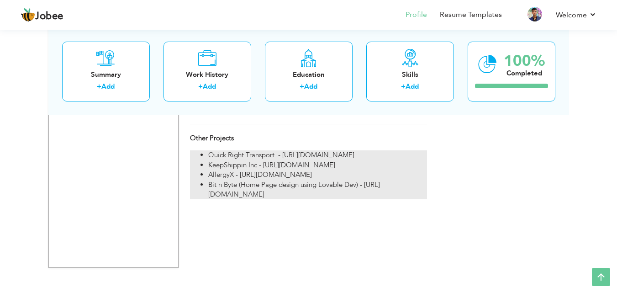
click at [329, 195] on li "Bit n Byte (Home Page design using Lovable Dev) - https://lovable.dev/projects/…" at bounding box center [317, 190] width 218 height 20
type input "Other Projects"
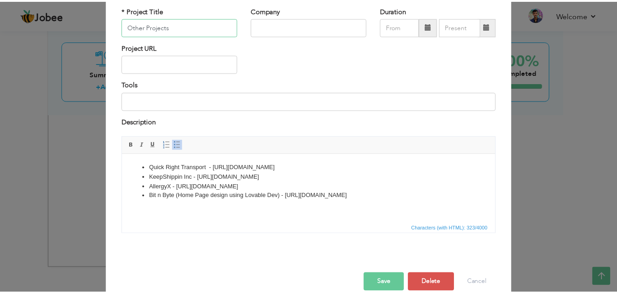
scroll to position [74, 0]
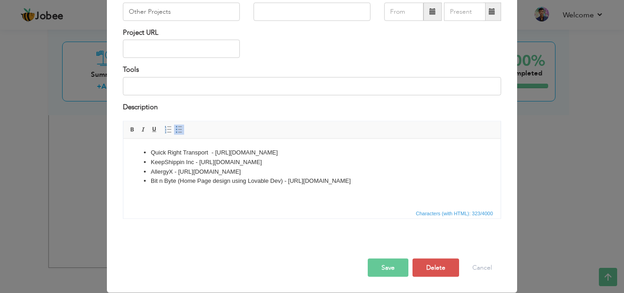
click at [470, 182] on li "Bit n Byte (Home Page design using Lovable Dev) - https://lovable.dev/projects/…" at bounding box center [312, 181] width 323 height 10
drag, startPoint x: 472, startPoint y: 180, endPoint x: 289, endPoint y: 179, distance: 182.3
click at [289, 179] on li "Bit n Byte (Home Page design using Lovable Dev) - https://lovable.dev/projects/…" at bounding box center [312, 181] width 323 height 10
click at [383, 265] on button "Save" at bounding box center [388, 268] width 41 height 18
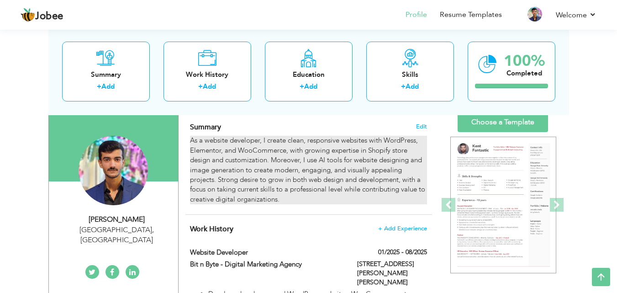
scroll to position [46, 0]
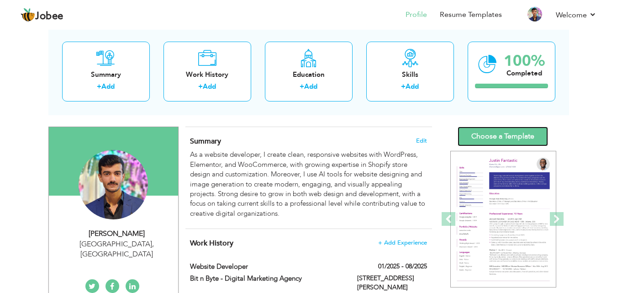
click at [503, 141] on link "Choose a Template" at bounding box center [503, 137] width 90 height 20
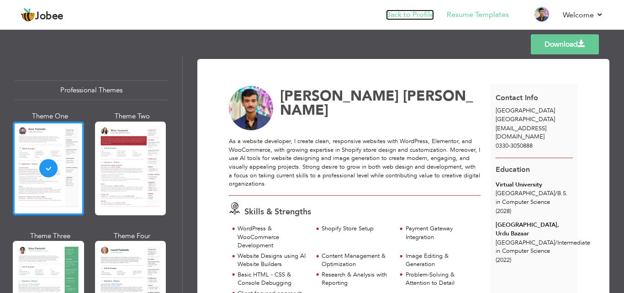
click at [425, 12] on link "Back to Profile" at bounding box center [410, 15] width 48 height 11
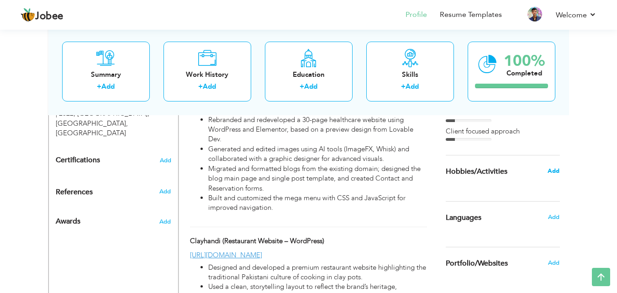
scroll to position [461, 0]
click at [555, 175] on div "Add" at bounding box center [556, 170] width 21 height 17
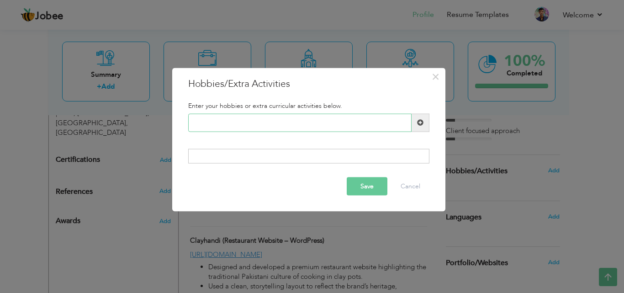
click at [226, 127] on input "text" at bounding box center [299, 122] width 223 height 18
type input "Web Designing"
click at [427, 121] on span at bounding box center [421, 122] width 18 height 18
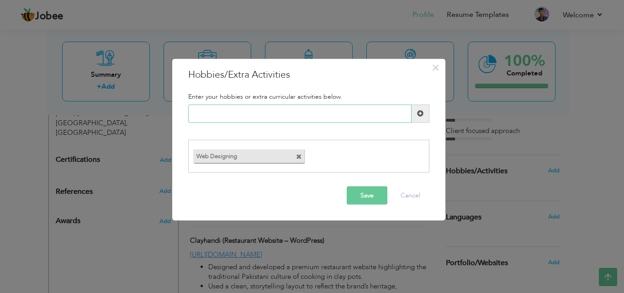
click at [293, 117] on input "text" at bounding box center [299, 113] width 223 height 18
type input "Exploring AI tools"
drag, startPoint x: 413, startPoint y: 117, endPoint x: 418, endPoint y: 118, distance: 5.0
click at [415, 118] on span at bounding box center [421, 113] width 18 height 18
click at [243, 116] on input "text" at bounding box center [299, 113] width 223 height 18
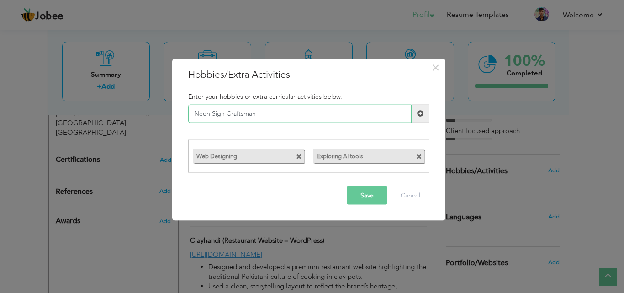
click at [239, 104] on input "Neon Sign Craftsman" at bounding box center [299, 113] width 223 height 18
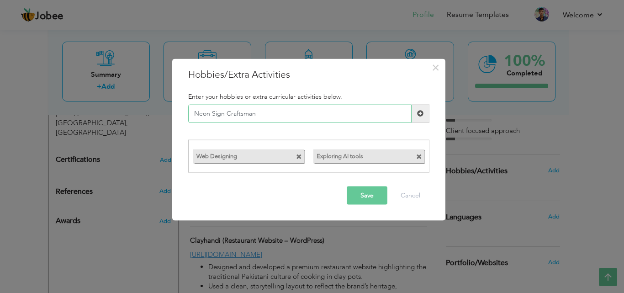
click at [281, 117] on input "Neon Sign Craftsman" at bounding box center [299, 113] width 223 height 18
type input "Neon Sign Boards"
click at [418, 114] on span at bounding box center [420, 113] width 6 height 6
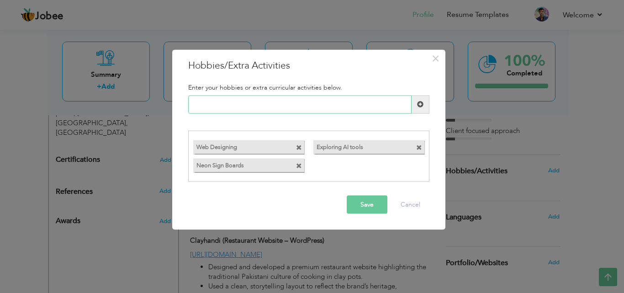
click at [282, 105] on input "text" at bounding box center [299, 104] width 223 height 18
type input "Backlit Sign Boards"
click at [417, 164] on span at bounding box center [419, 166] width 6 height 6
click at [232, 160] on label "Neon Sign Boards" at bounding box center [240, 164] width 95 height 11
click at [240, 104] on input "text" at bounding box center [299, 104] width 223 height 18
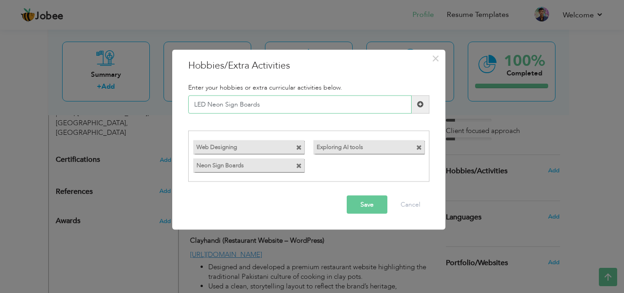
type input "LED Neon Sign Boards"
click at [423, 106] on span at bounding box center [420, 104] width 6 height 6
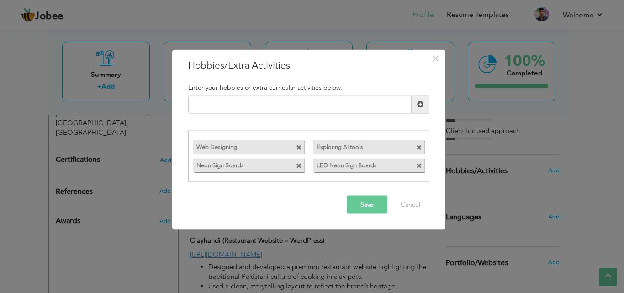
click at [297, 167] on span at bounding box center [299, 166] width 6 height 6
click at [238, 110] on input "text" at bounding box center [299, 104] width 223 height 18
click at [250, 106] on input "text" at bounding box center [299, 104] width 223 height 18
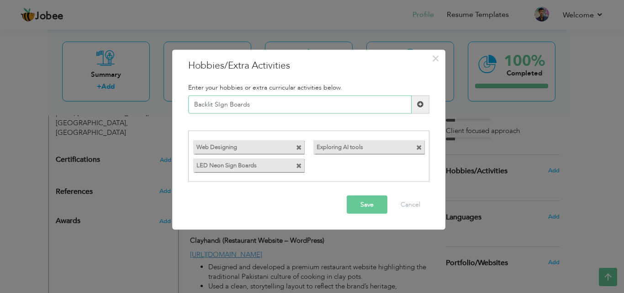
click at [219, 101] on input "Backlit SIgn Boards" at bounding box center [299, 104] width 223 height 18
type input "Backlit Sign Boards"
click at [422, 104] on span at bounding box center [420, 104] width 6 height 6
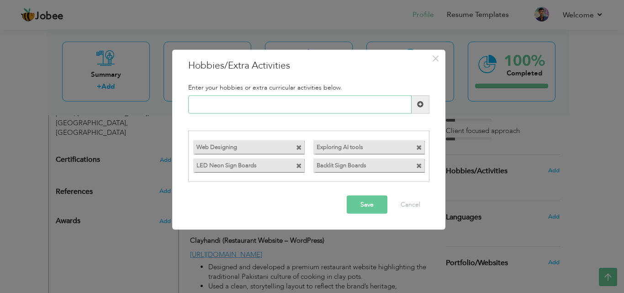
click at [339, 109] on input "text" at bounding box center [299, 104] width 223 height 18
click at [250, 106] on input "text" at bounding box center [299, 104] width 223 height 18
type input "Book Reading"
click at [360, 207] on button "Save" at bounding box center [367, 205] width 41 height 18
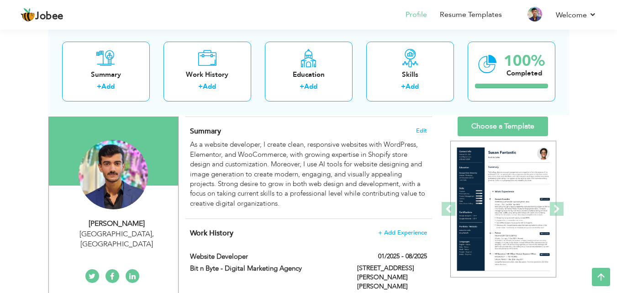
scroll to position [0, 0]
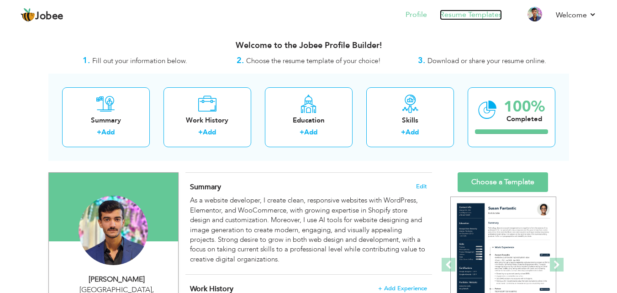
click at [487, 16] on link "Resume Templates" at bounding box center [471, 15] width 62 height 11
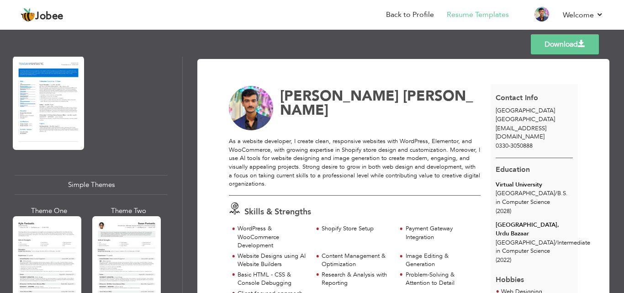
scroll to position [1508, 0]
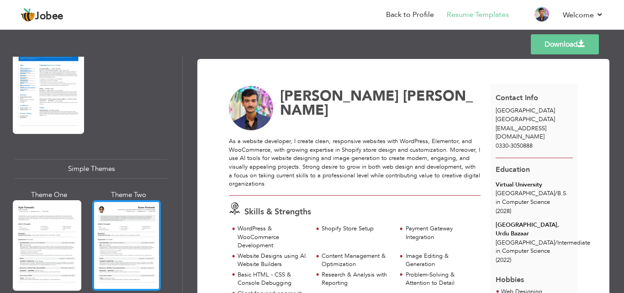
click at [139, 216] on div at bounding box center [126, 245] width 69 height 90
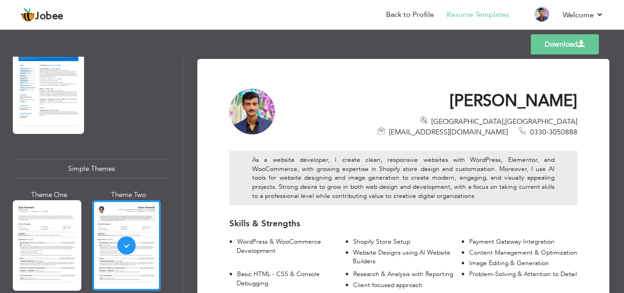
click at [568, 46] on link "Download" at bounding box center [565, 44] width 68 height 20
click at [407, 15] on link "Back to Profile" at bounding box center [410, 15] width 48 height 11
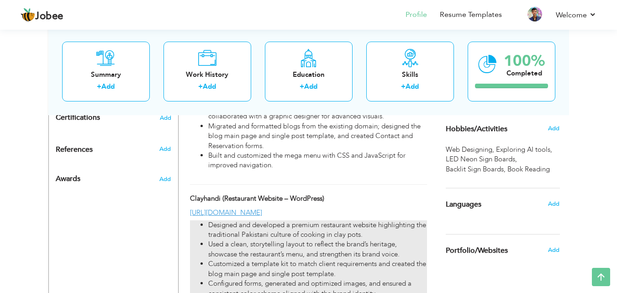
scroll to position [457, 0]
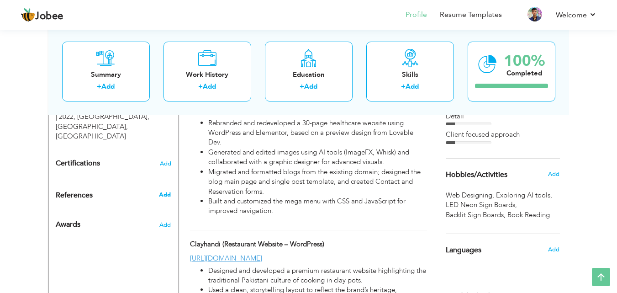
click at [166, 191] on span "Add" at bounding box center [165, 195] width 12 height 8
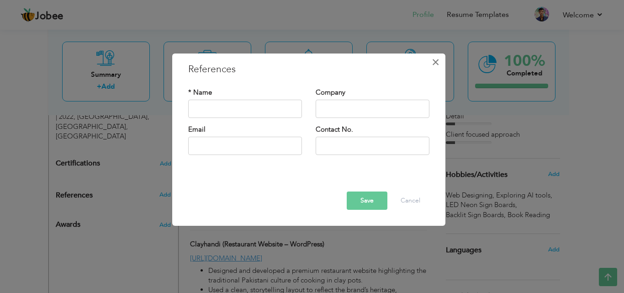
click at [437, 61] on span "×" at bounding box center [436, 62] width 8 height 16
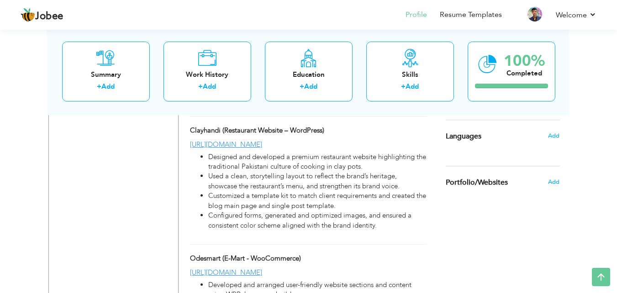
scroll to position [548, 0]
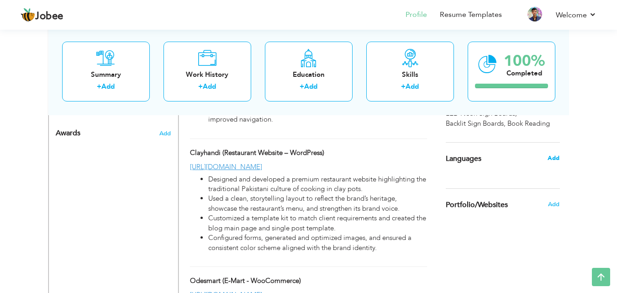
click at [552, 159] on span "Add" at bounding box center [554, 158] width 12 height 8
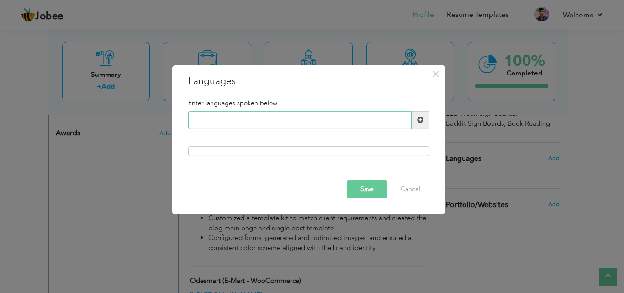
click at [302, 121] on input "text" at bounding box center [299, 120] width 223 height 18
type input "Urdu"
click at [416, 120] on span at bounding box center [421, 120] width 18 height 18
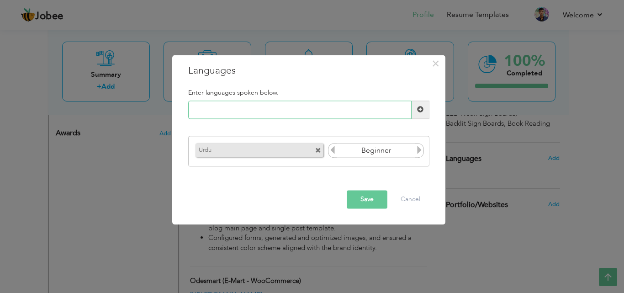
click at [267, 110] on input "text" at bounding box center [299, 110] width 223 height 18
click at [418, 152] on icon at bounding box center [419, 150] width 8 height 8
click at [315, 110] on input "text" at bounding box center [299, 110] width 223 height 18
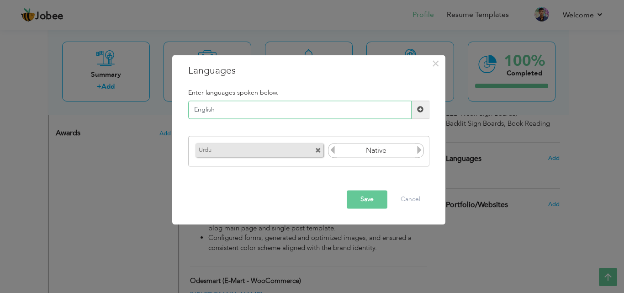
type input "English"
click at [418, 108] on span at bounding box center [420, 109] width 6 height 6
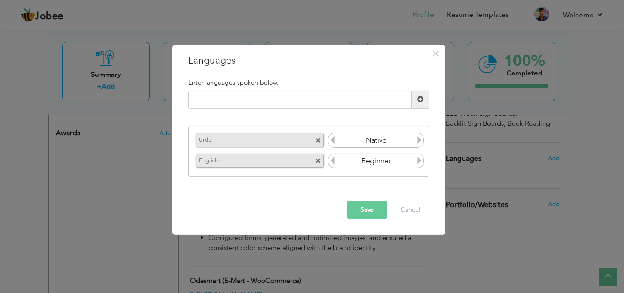
click at [416, 163] on icon at bounding box center [419, 160] width 8 height 8
click at [335, 163] on icon at bounding box center [333, 160] width 8 height 8
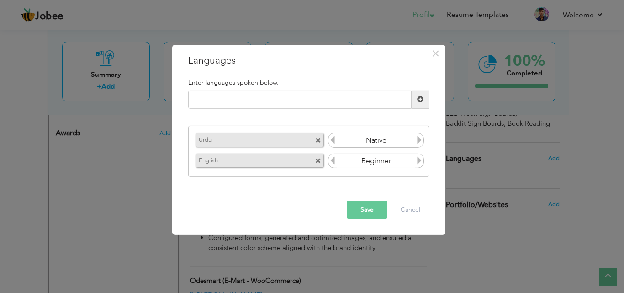
click at [335, 163] on icon at bounding box center [333, 160] width 8 height 8
click at [419, 162] on icon at bounding box center [419, 160] width 8 height 8
click at [368, 208] on button "Save" at bounding box center [367, 210] width 41 height 18
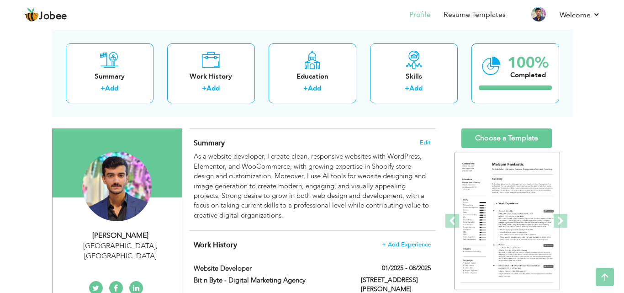
scroll to position [0, 0]
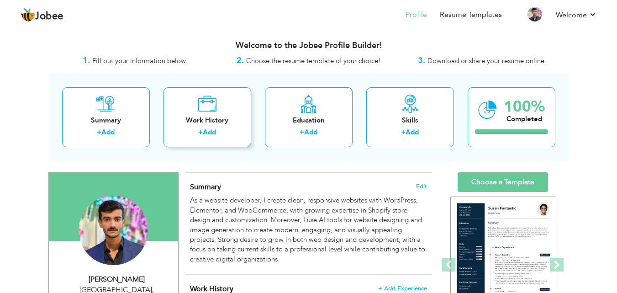
click at [230, 129] on div "+ Add" at bounding box center [207, 133] width 73 height 12
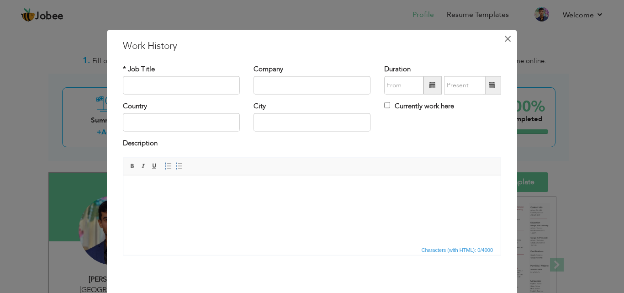
click at [507, 39] on span "×" at bounding box center [508, 38] width 8 height 16
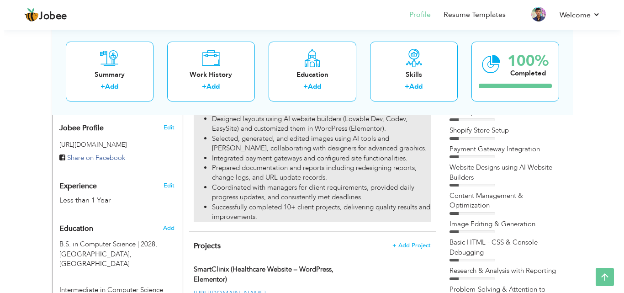
scroll to position [91, 0]
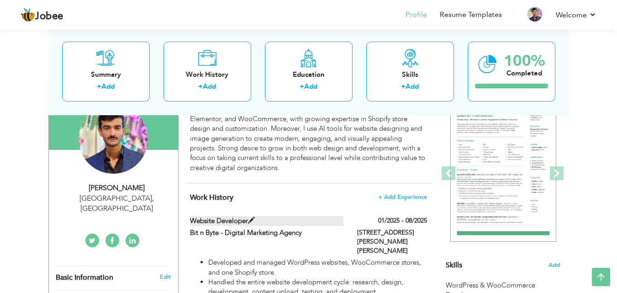
click at [250, 222] on span at bounding box center [251, 220] width 7 height 7
type input "Website Developer"
type input "Bit n Byte - Digital Marketing Agency"
type input "01/2025"
type input "08/2025"
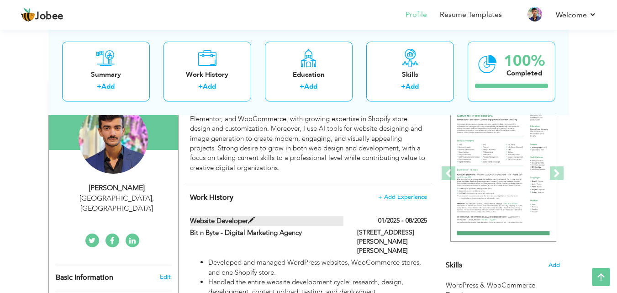
type input "[GEOGRAPHIC_DATA]"
type input "Floor # 3, Sandhu Plaza, Allama Iqbal Town, Lahore"
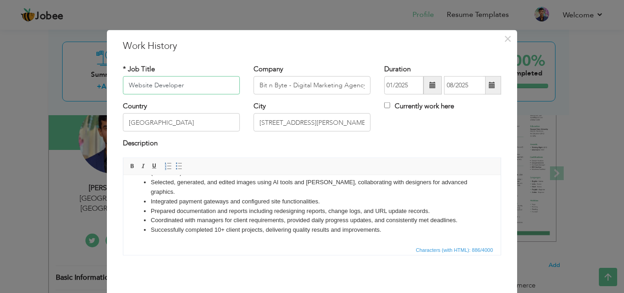
scroll to position [0, 0]
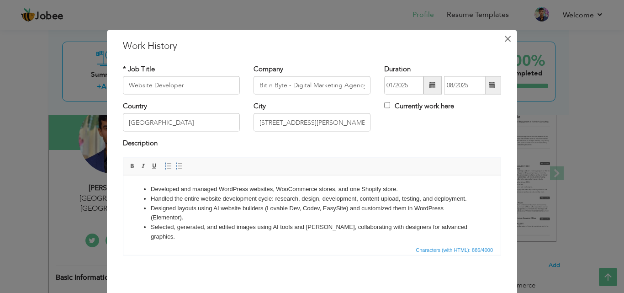
click at [504, 42] on span "×" at bounding box center [508, 38] width 8 height 16
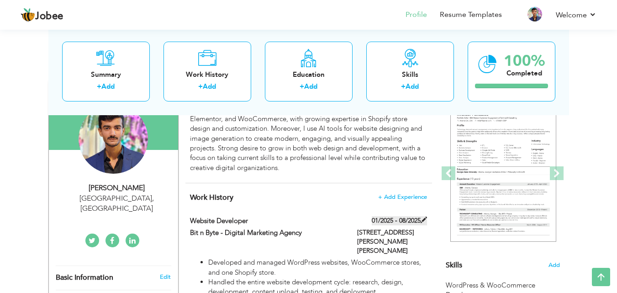
click at [423, 219] on span at bounding box center [424, 220] width 6 height 6
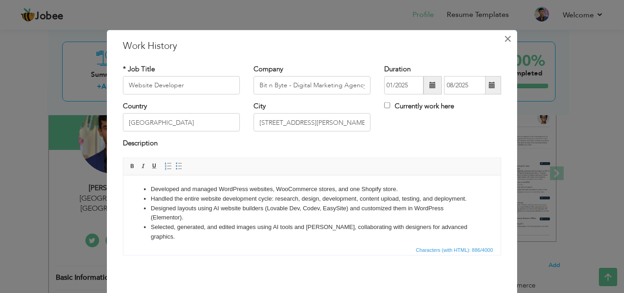
click at [507, 42] on span "×" at bounding box center [508, 38] width 8 height 16
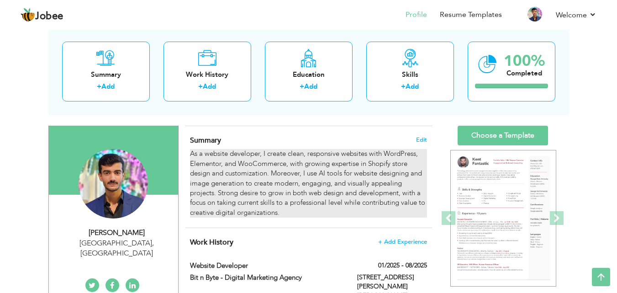
scroll to position [46, 0]
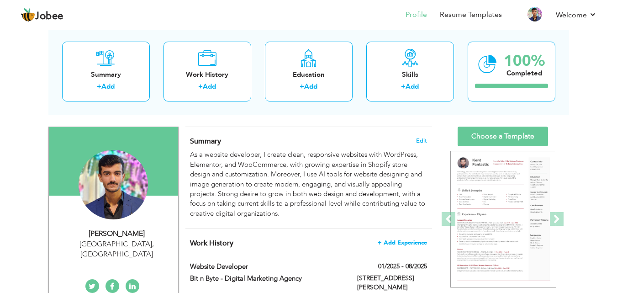
click at [406, 239] on span "+ Add Experience" at bounding box center [402, 242] width 49 height 6
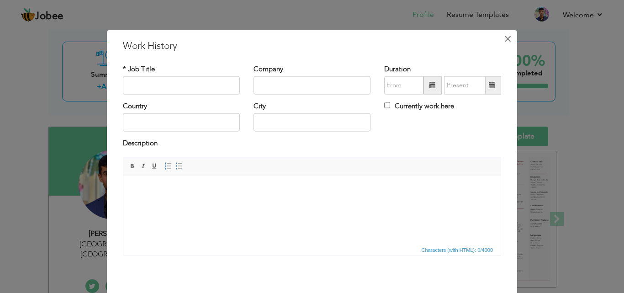
click at [507, 42] on span "×" at bounding box center [508, 38] width 8 height 16
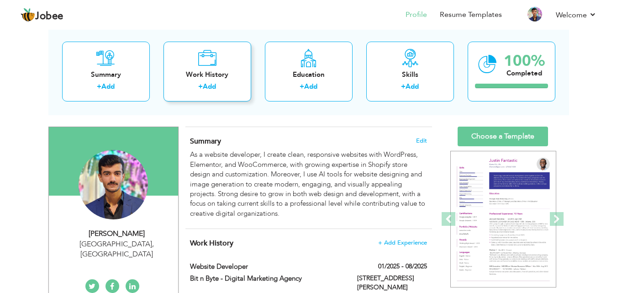
click at [244, 78] on div "Work History + Add" at bounding box center [208, 72] width 88 height 60
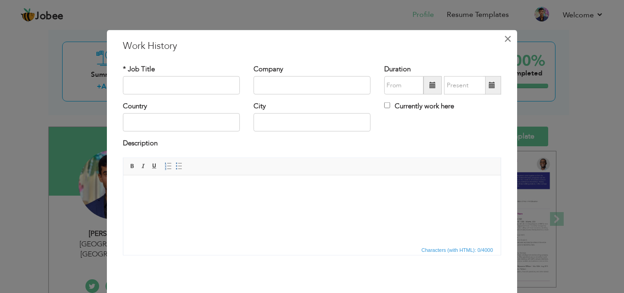
click at [504, 39] on span "×" at bounding box center [508, 38] width 8 height 16
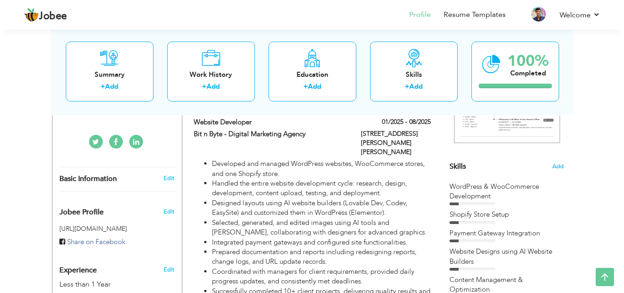
scroll to position [183, 0]
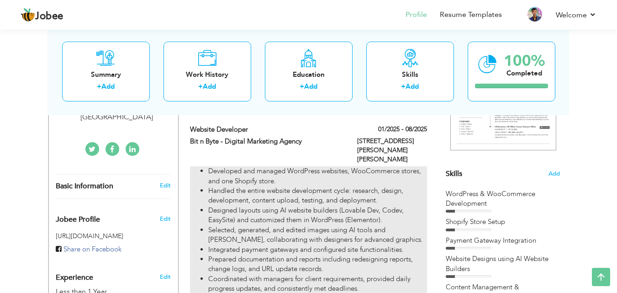
click at [390, 202] on li "Handled the entire website development cycle: research, design, development, co…" at bounding box center [317, 196] width 218 height 20
type input "Website Developer"
type input "Bit n Byte - Digital Marketing Agency"
type input "01/2025"
type input "08/2025"
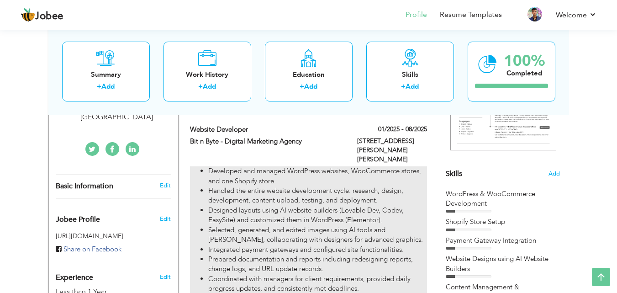
type input "[GEOGRAPHIC_DATA]"
type input "[STREET_ADDRESS][PERSON_NAME][PERSON_NAME]"
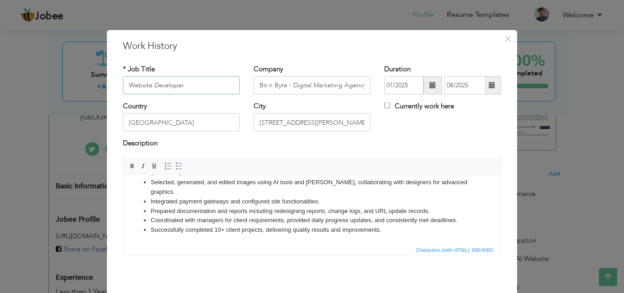
scroll to position [0, 0]
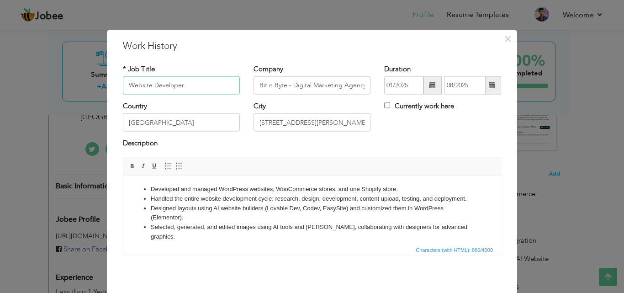
click at [195, 92] on input "Website Developer" at bounding box center [181, 85] width 117 height 18
click at [508, 44] on span "×" at bounding box center [508, 38] width 8 height 16
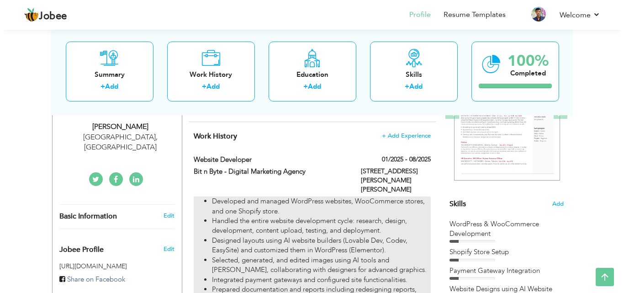
scroll to position [137, 0]
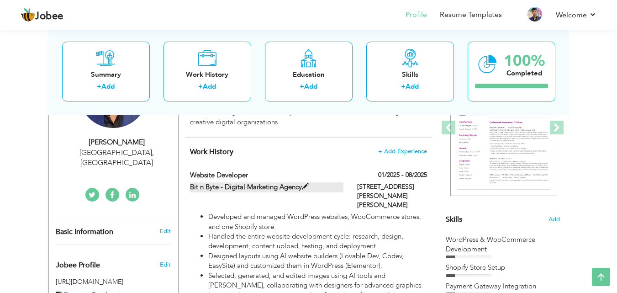
click at [276, 184] on label "Bit n Byte - Digital Marketing Agency" at bounding box center [267, 187] width 154 height 10
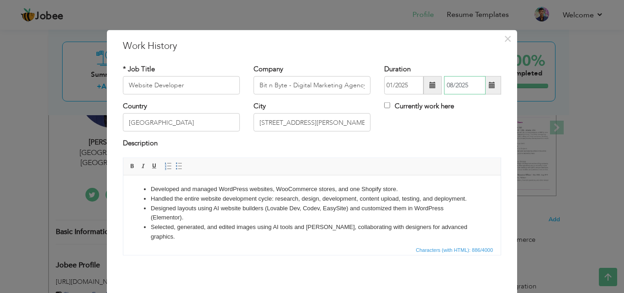
click at [482, 88] on input "08/2025" at bounding box center [465, 85] width 42 height 18
click at [424, 88] on span at bounding box center [433, 85] width 18 height 18
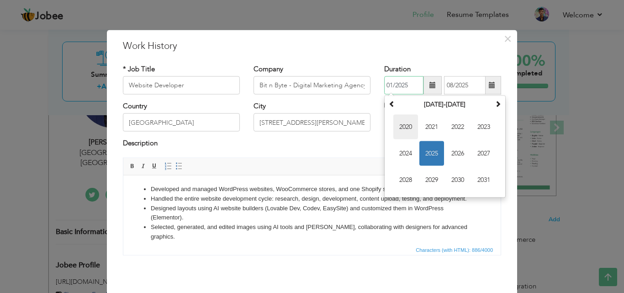
click at [408, 130] on span "2020" at bounding box center [405, 127] width 25 height 25
click at [407, 131] on span "Jan" at bounding box center [405, 127] width 25 height 25
type input "01/2020"
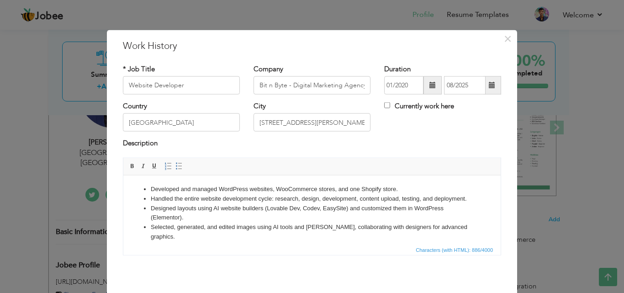
click at [359, 148] on div "Description" at bounding box center [312, 144] width 378 height 12
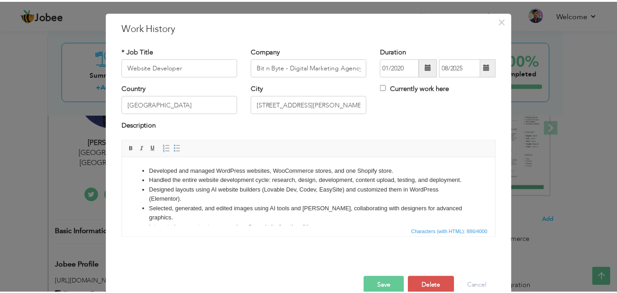
scroll to position [36, 0]
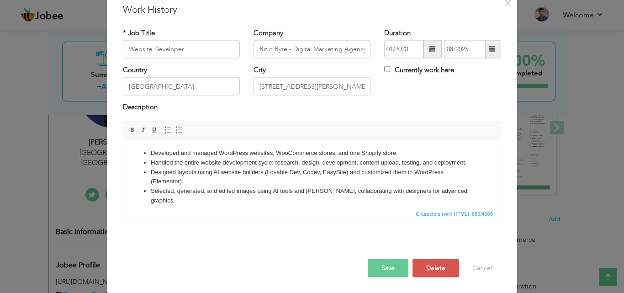
click at [375, 268] on button "Save" at bounding box center [388, 268] width 41 height 18
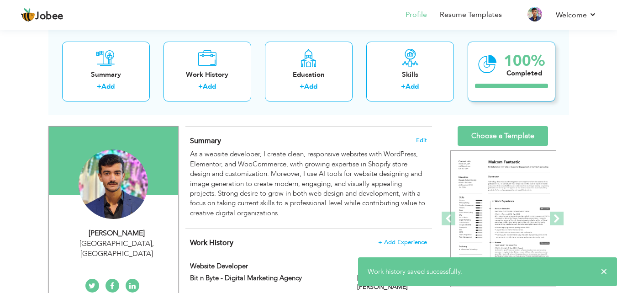
scroll to position [46, 0]
click at [477, 23] on li "Resume Templates" at bounding box center [464, 15] width 75 height 25
click at [464, 17] on link "Resume Templates" at bounding box center [471, 15] width 62 height 11
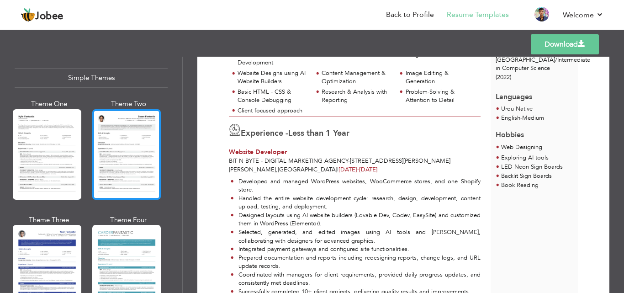
scroll to position [1599, 0]
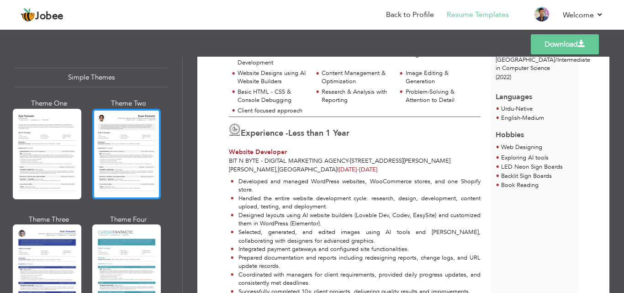
click at [135, 129] on div at bounding box center [126, 154] width 69 height 90
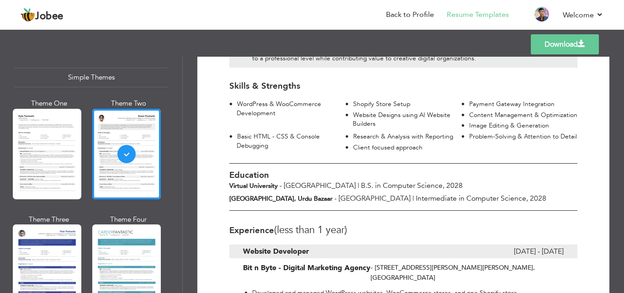
scroll to position [228, 0]
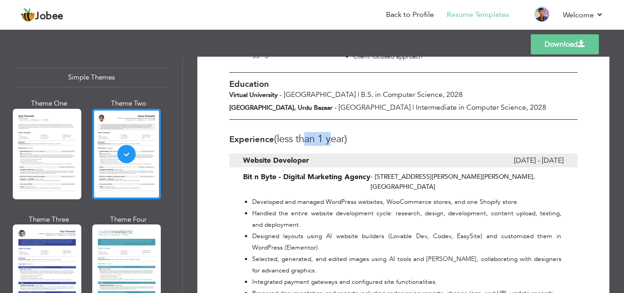
drag, startPoint x: 334, startPoint y: 133, endPoint x: 306, endPoint y: 135, distance: 28.4
click at [306, 135] on span "(Less than 1 Year)" at bounding box center [310, 139] width 73 height 14
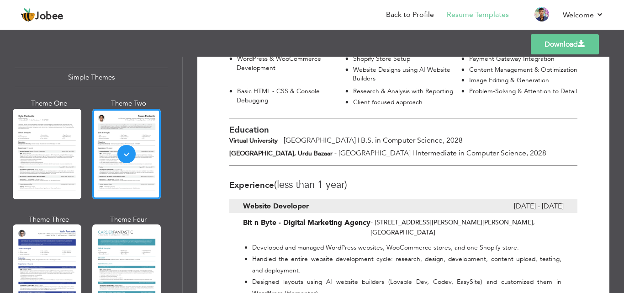
scroll to position [0, 0]
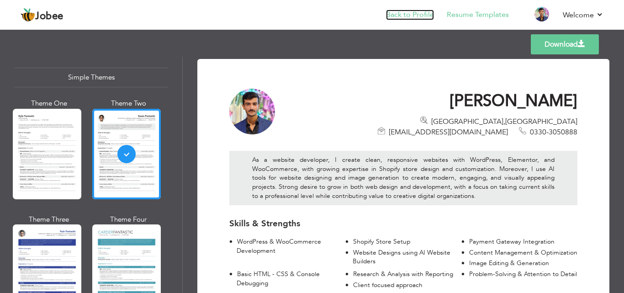
click at [424, 16] on link "Back to Profile" at bounding box center [410, 15] width 48 height 11
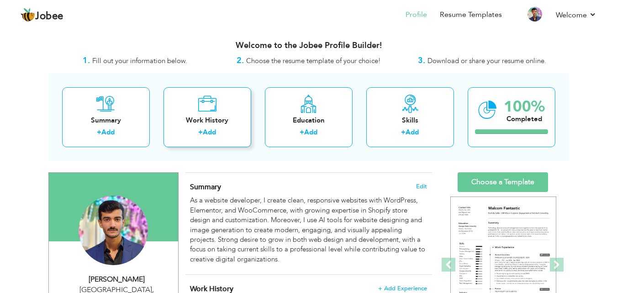
click at [213, 119] on div "Work History" at bounding box center [207, 121] width 73 height 10
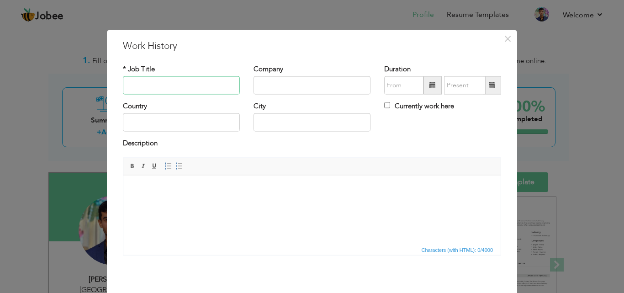
click at [177, 85] on input "text" at bounding box center [181, 85] width 117 height 18
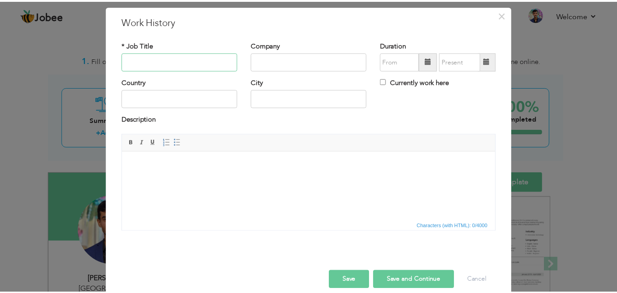
scroll to position [36, 0]
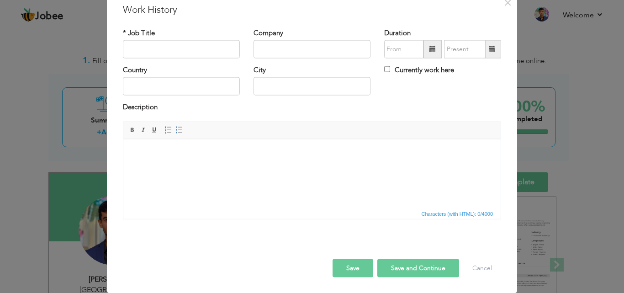
click at [359, 265] on button "Save" at bounding box center [353, 268] width 41 height 18
type input "dgdf"
click at [352, 270] on button "Save" at bounding box center [353, 268] width 41 height 18
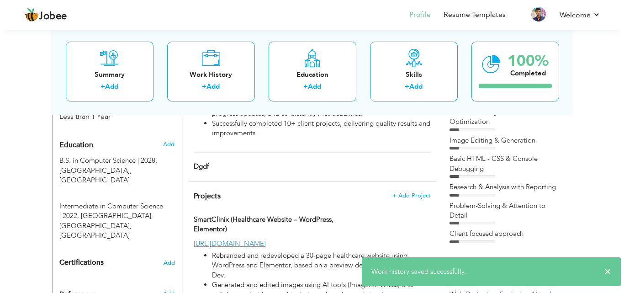
scroll to position [366, 0]
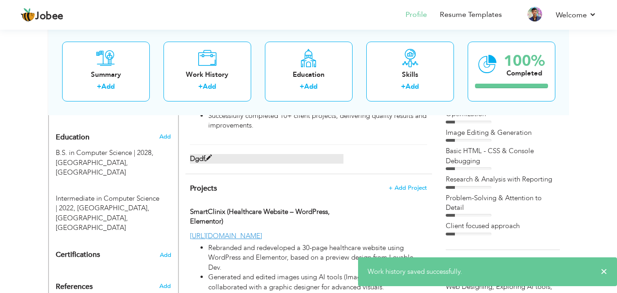
click at [215, 160] on label "dgdf" at bounding box center [267, 159] width 154 height 10
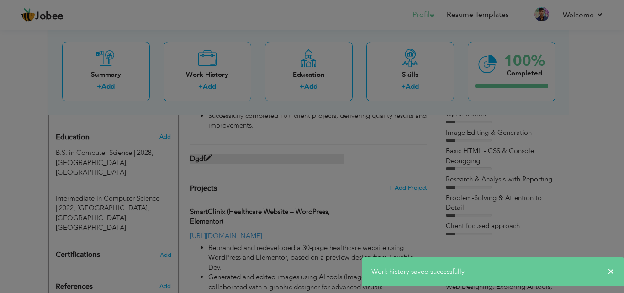
scroll to position [0, 0]
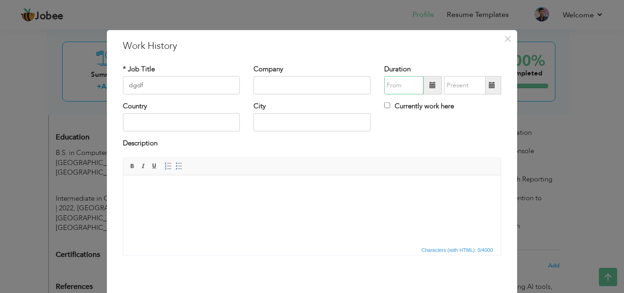
type input "08/2025"
click at [414, 84] on input "08/2025" at bounding box center [403, 85] width 39 height 18
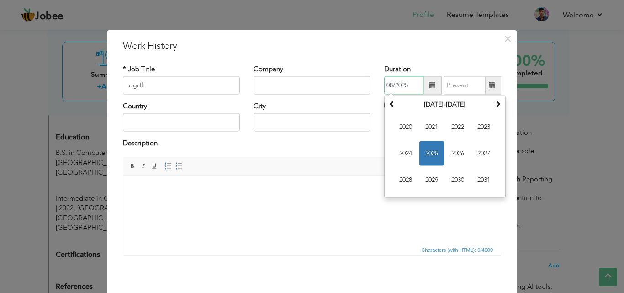
click at [428, 151] on span "2025" at bounding box center [431, 153] width 25 height 25
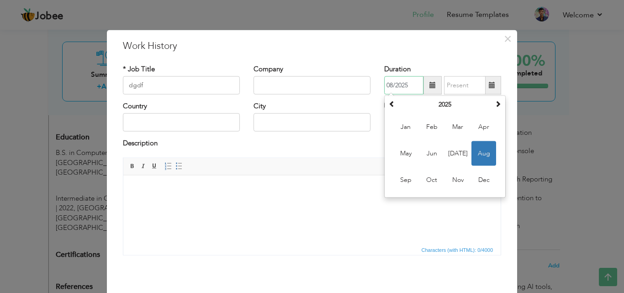
click at [480, 155] on span "Aug" at bounding box center [484, 153] width 25 height 25
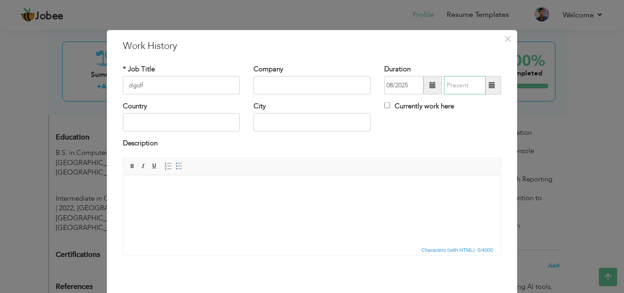
type input "08/2025"
click at [455, 77] on input "08/2025" at bounding box center [465, 85] width 42 height 18
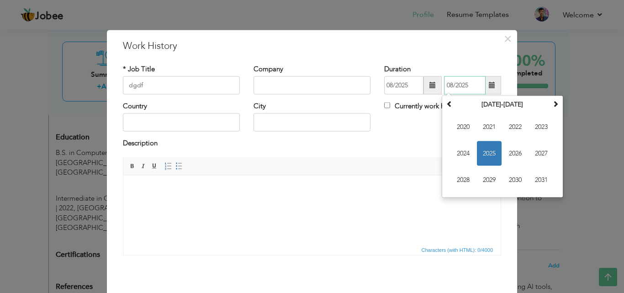
click at [483, 155] on span "2025" at bounding box center [489, 153] width 25 height 25
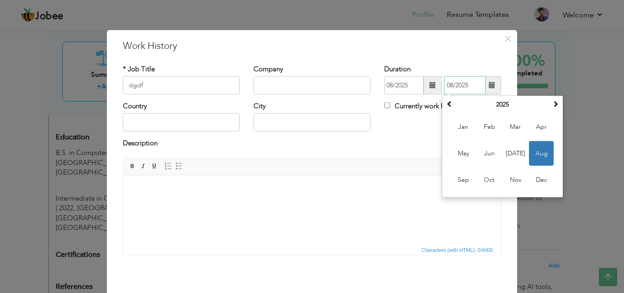
click at [535, 157] on span "Aug" at bounding box center [541, 153] width 25 height 25
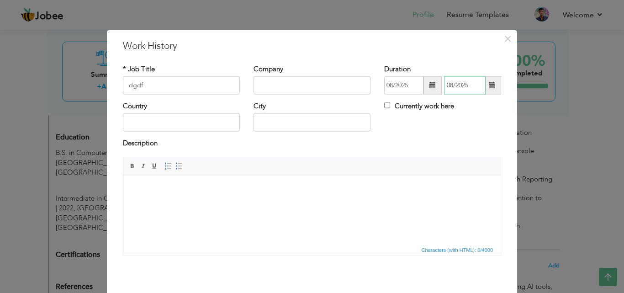
click at [463, 89] on input "08/2025" at bounding box center [465, 85] width 42 height 18
click at [410, 148] on div "Description" at bounding box center [312, 144] width 378 height 12
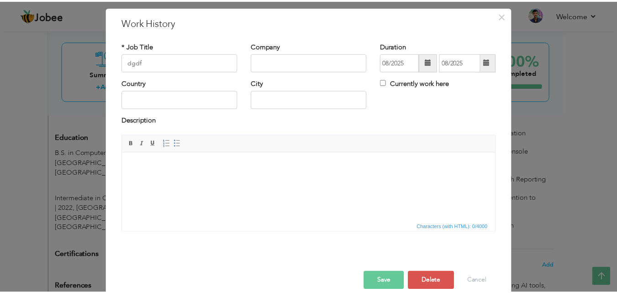
scroll to position [36, 0]
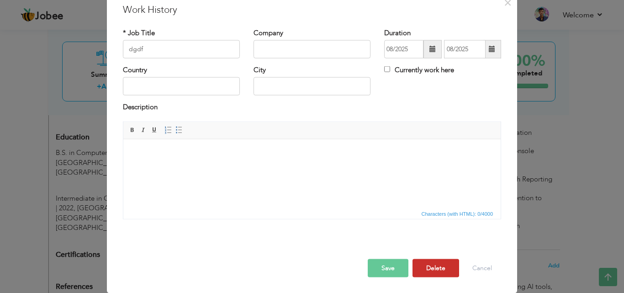
click at [439, 267] on button "Delete" at bounding box center [436, 268] width 47 height 18
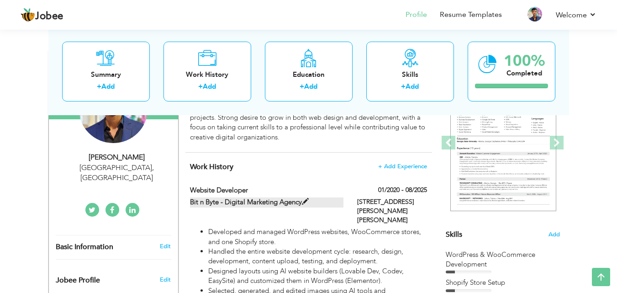
scroll to position [137, 0]
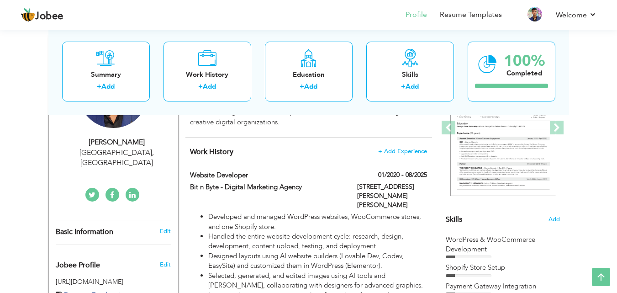
click at [216, 153] on span "Work History" at bounding box center [211, 152] width 43 height 10
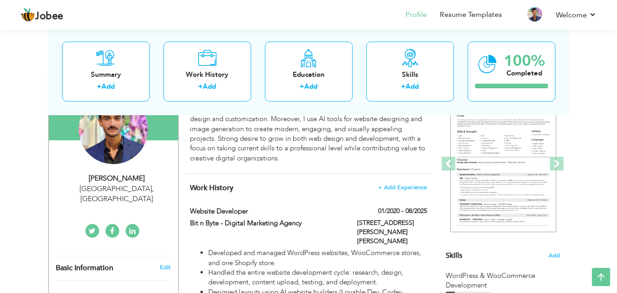
scroll to position [0, 0]
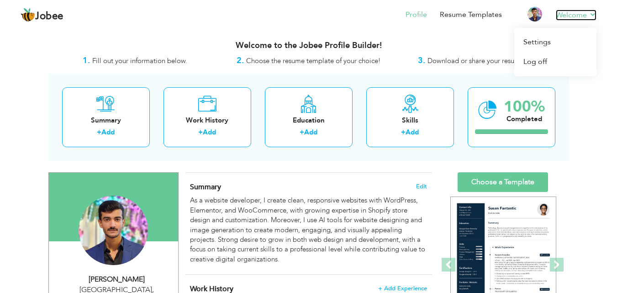
click at [591, 17] on link "Welcome" at bounding box center [576, 15] width 41 height 11
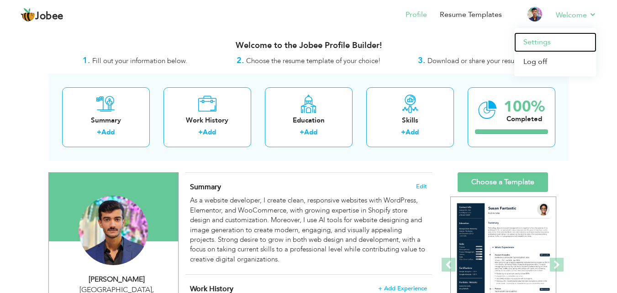
click at [551, 43] on link "Settings" at bounding box center [556, 42] width 82 height 20
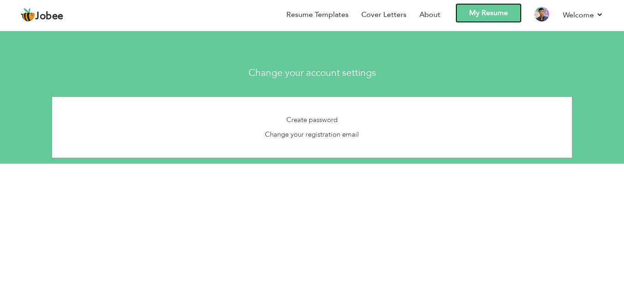
click at [500, 12] on link "My Resume" at bounding box center [489, 13] width 66 height 20
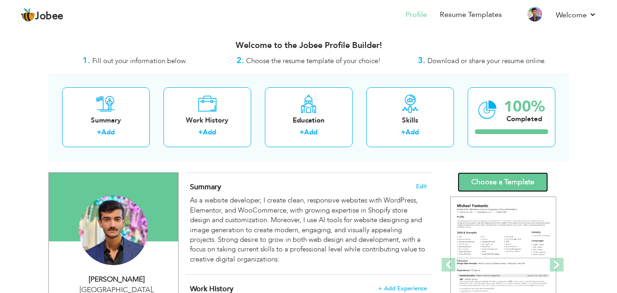
click at [497, 177] on link "Choose a Template" at bounding box center [503, 182] width 90 height 20
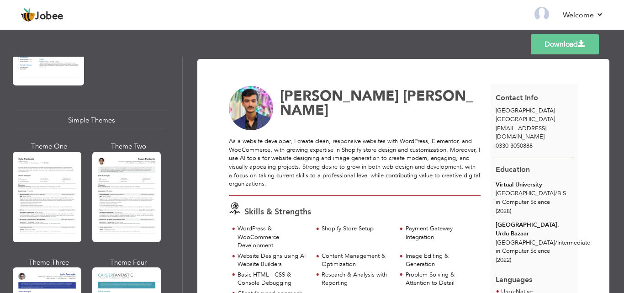
scroll to position [1627, 0]
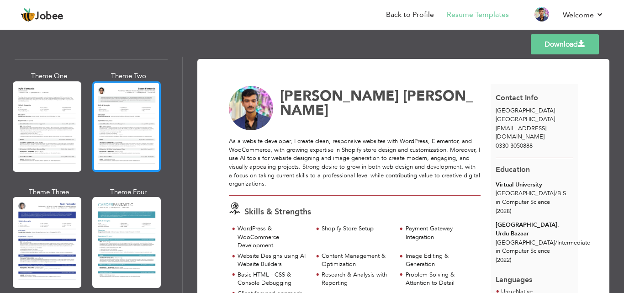
click at [125, 108] on div at bounding box center [126, 126] width 69 height 90
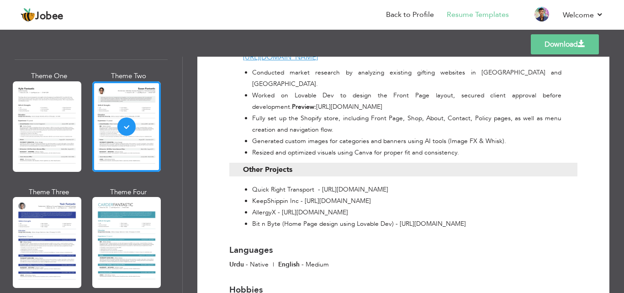
scroll to position [937, 0]
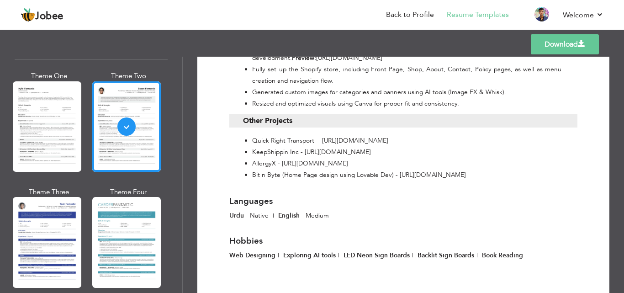
click at [544, 39] on link "Download" at bounding box center [565, 44] width 68 height 20
